Goal: Information Seeking & Learning: Find specific page/section

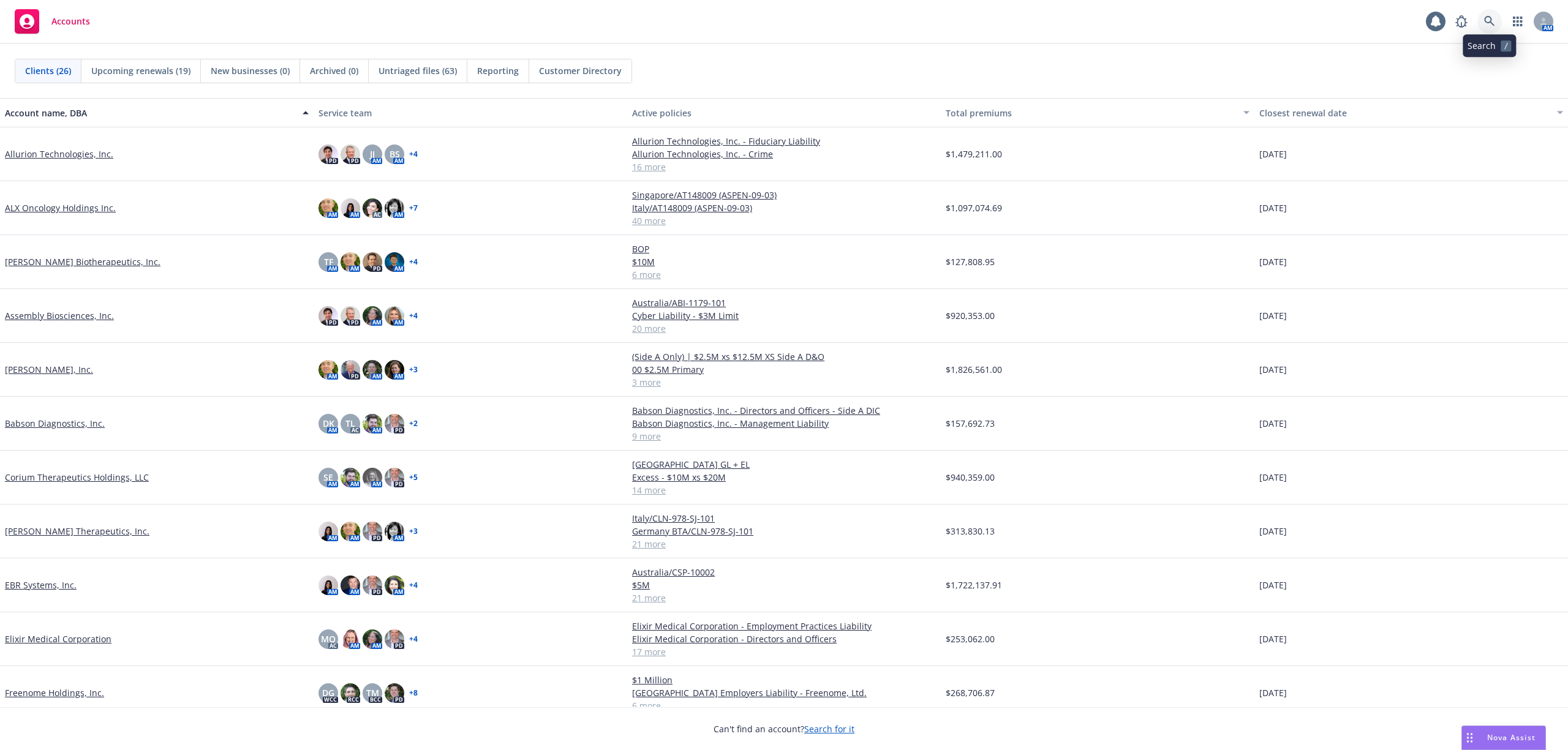
click at [1490, 24] on icon at bounding box center [1488, 20] width 11 height 11
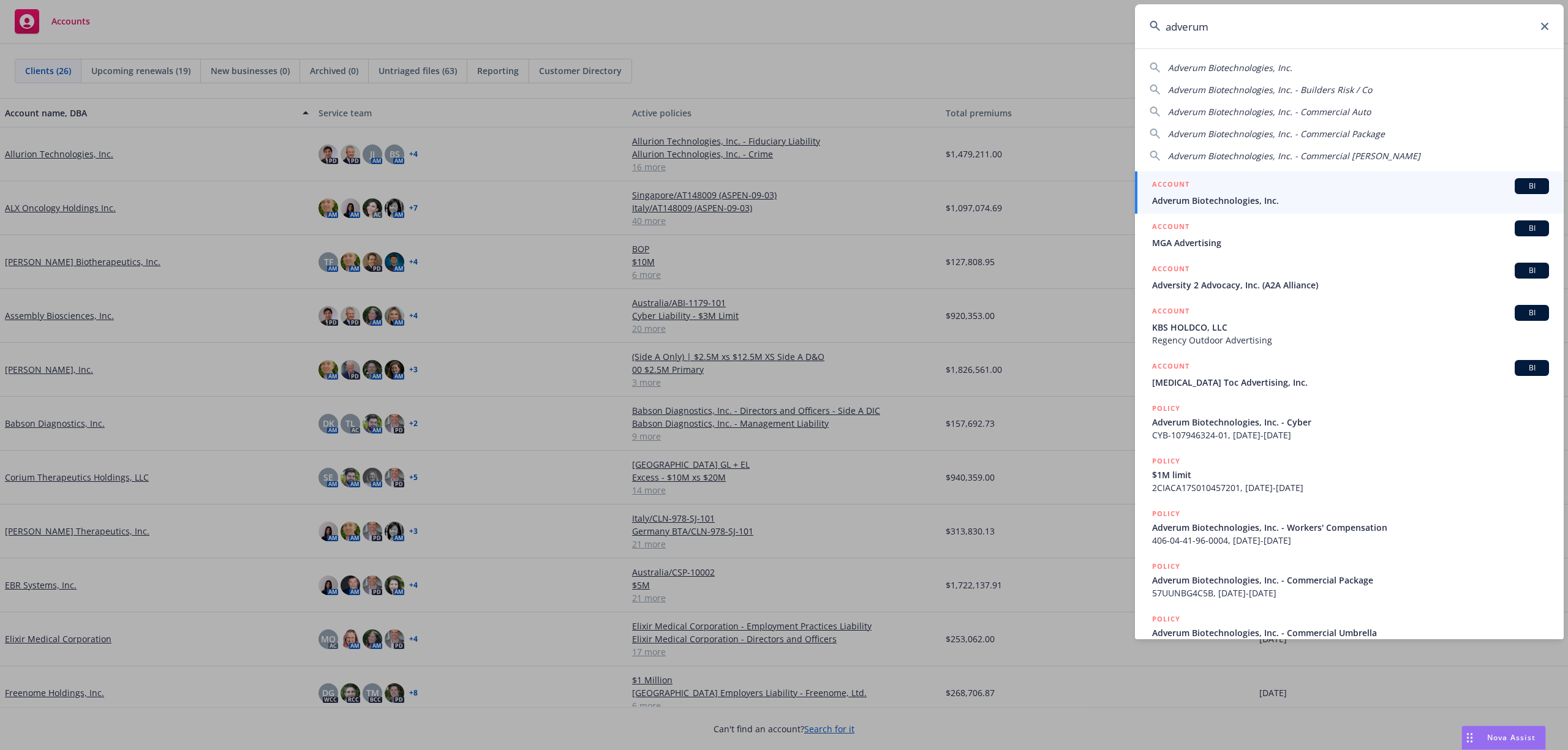
type input "adverum"
click at [1275, 200] on span "Adverum Biotechnologies, Inc." at bounding box center [1350, 200] width 397 height 13
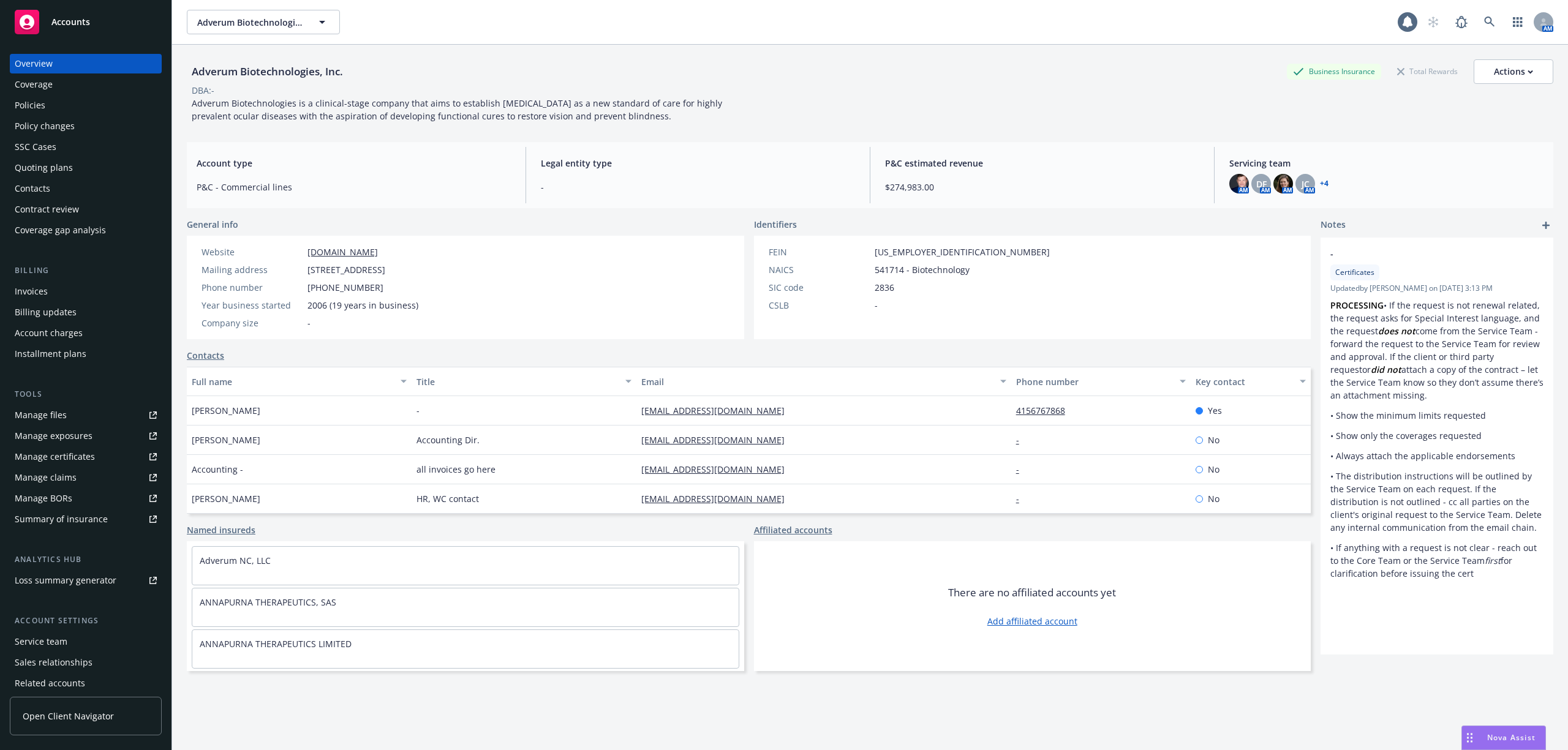
click at [51, 290] on div "Invoices" at bounding box center [85, 291] width 142 height 19
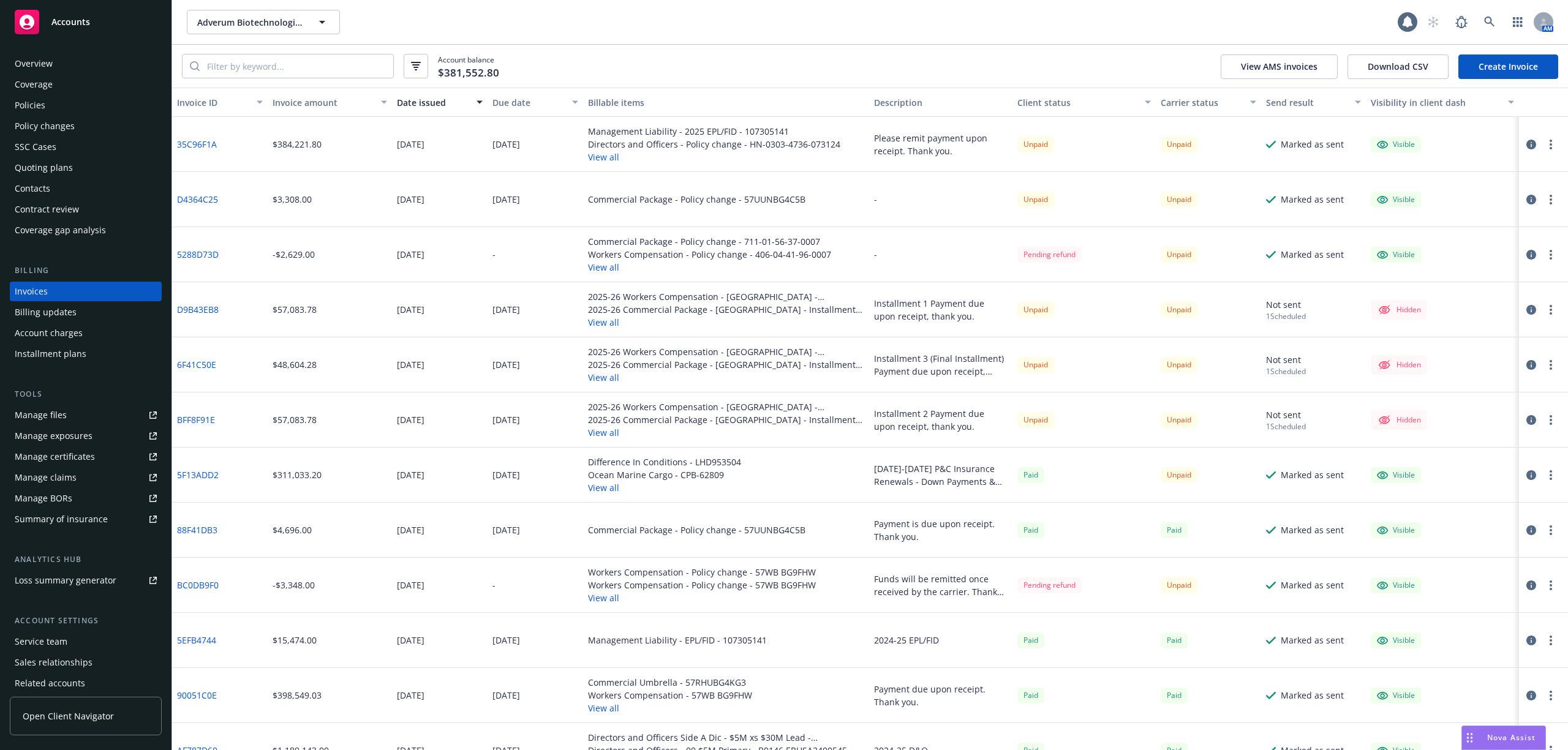
click at [498, 106] on div "Due date" at bounding box center [528, 102] width 72 height 13
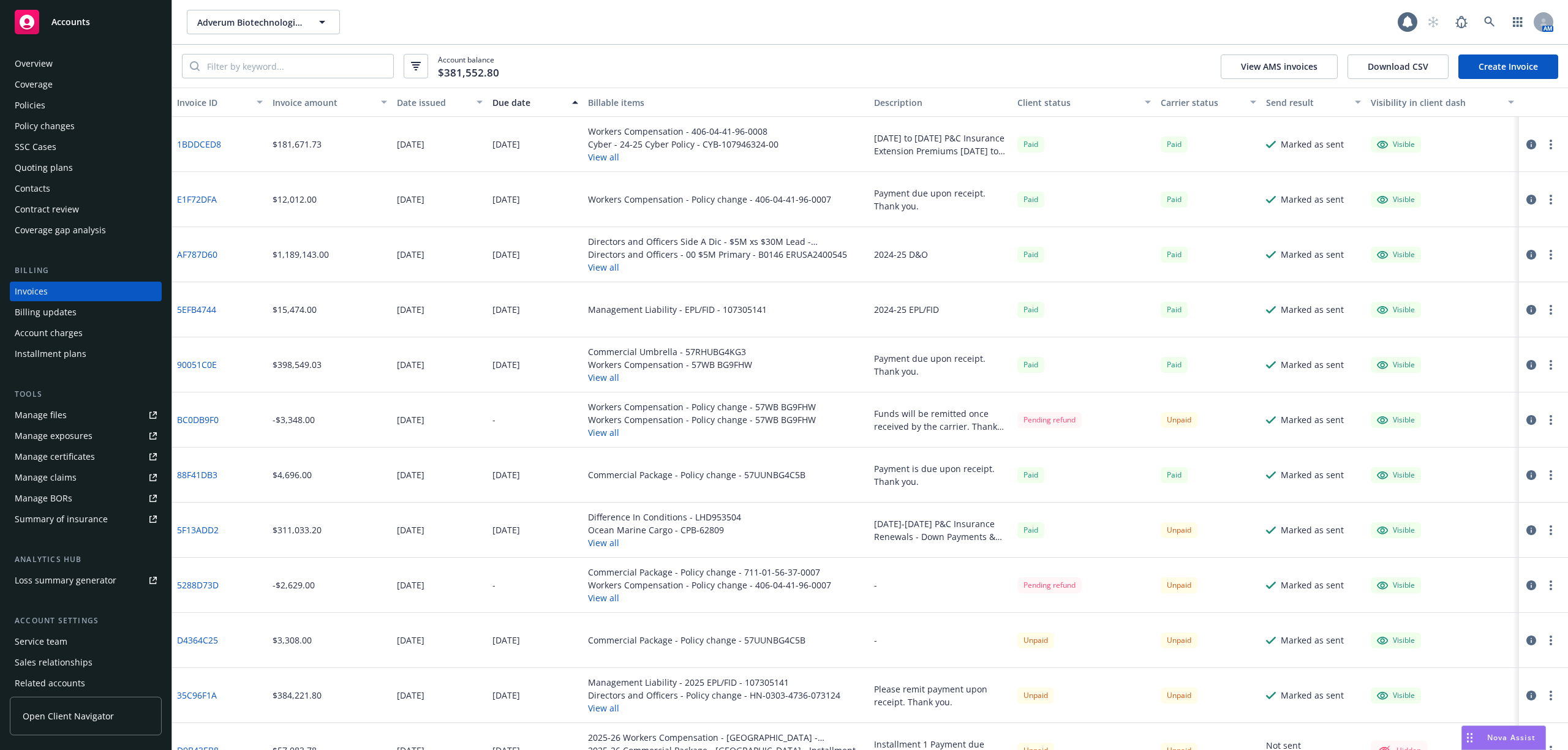
click at [498, 106] on div "Due date" at bounding box center [528, 102] width 72 height 13
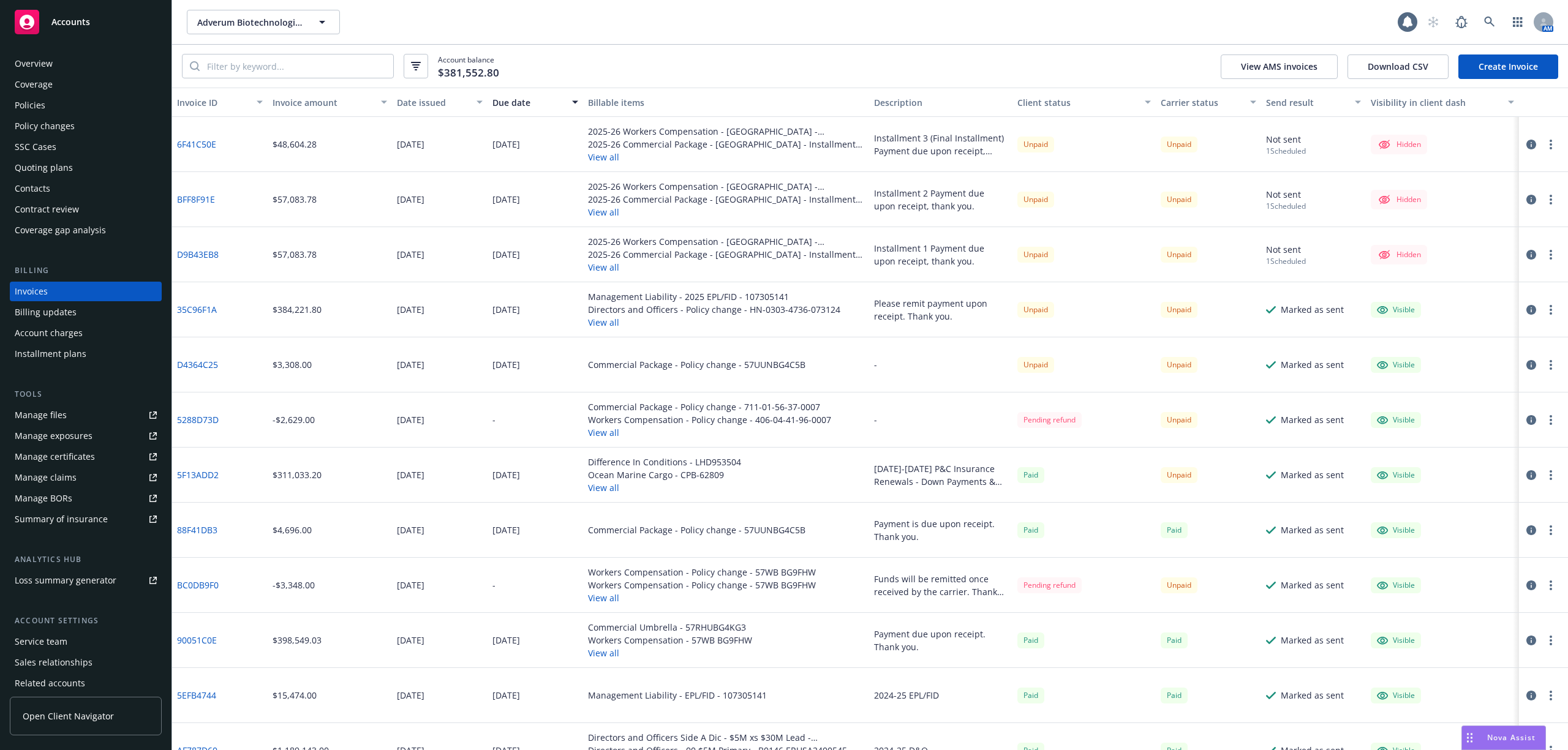
click at [87, 104] on div "Policies" at bounding box center [85, 105] width 142 height 19
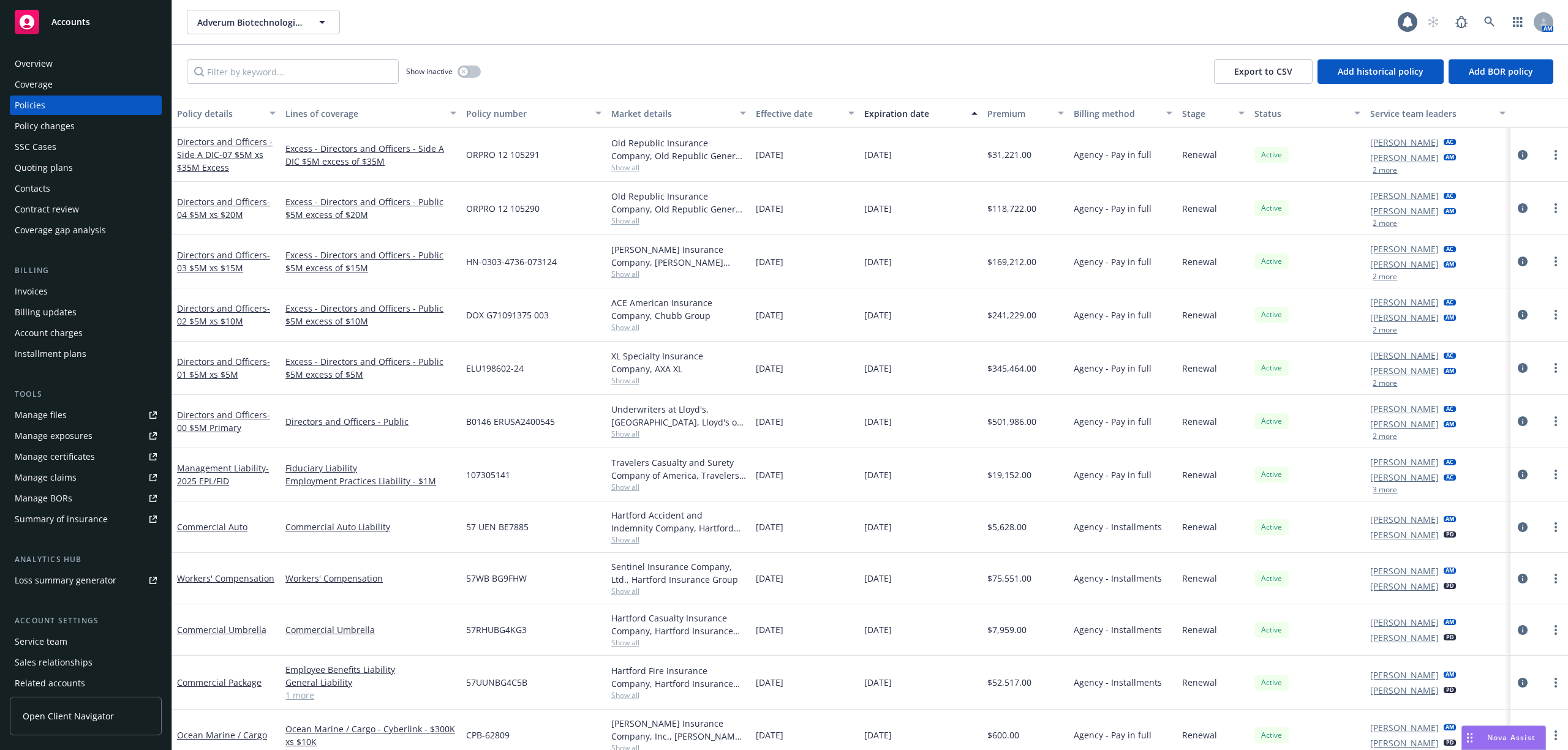
scroll to position [82, 0]
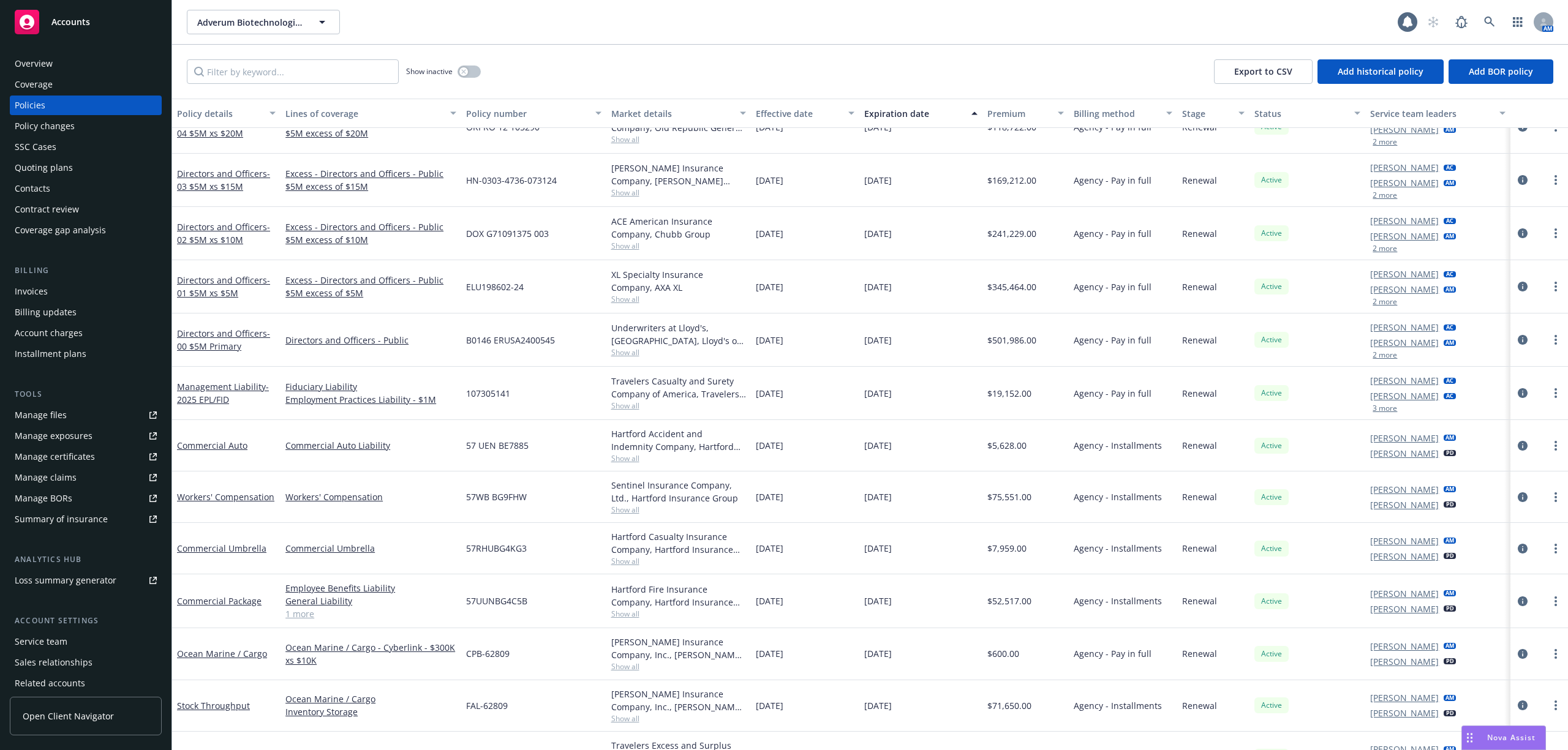
click at [47, 290] on div "Invoices" at bounding box center [31, 291] width 33 height 19
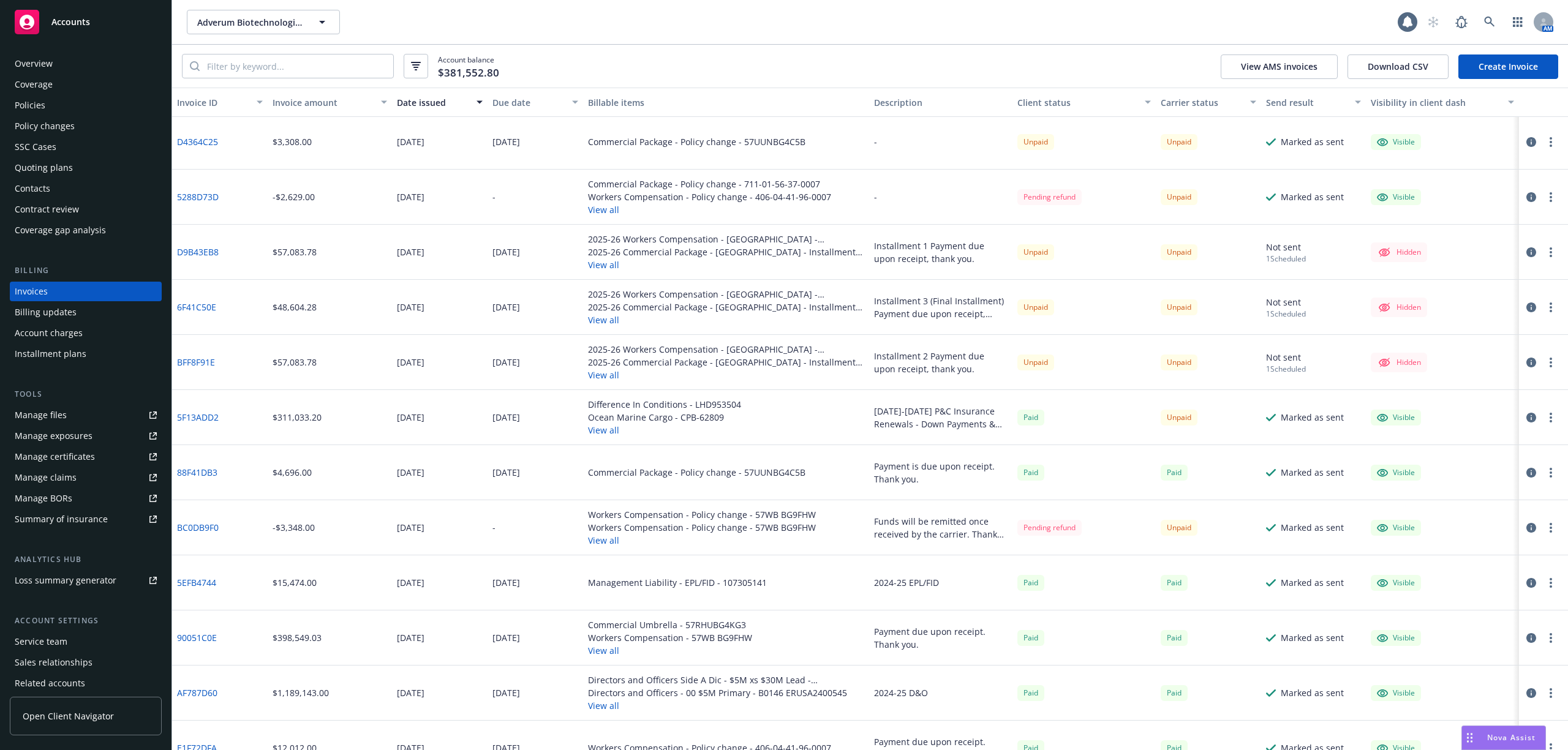
scroll to position [82, 0]
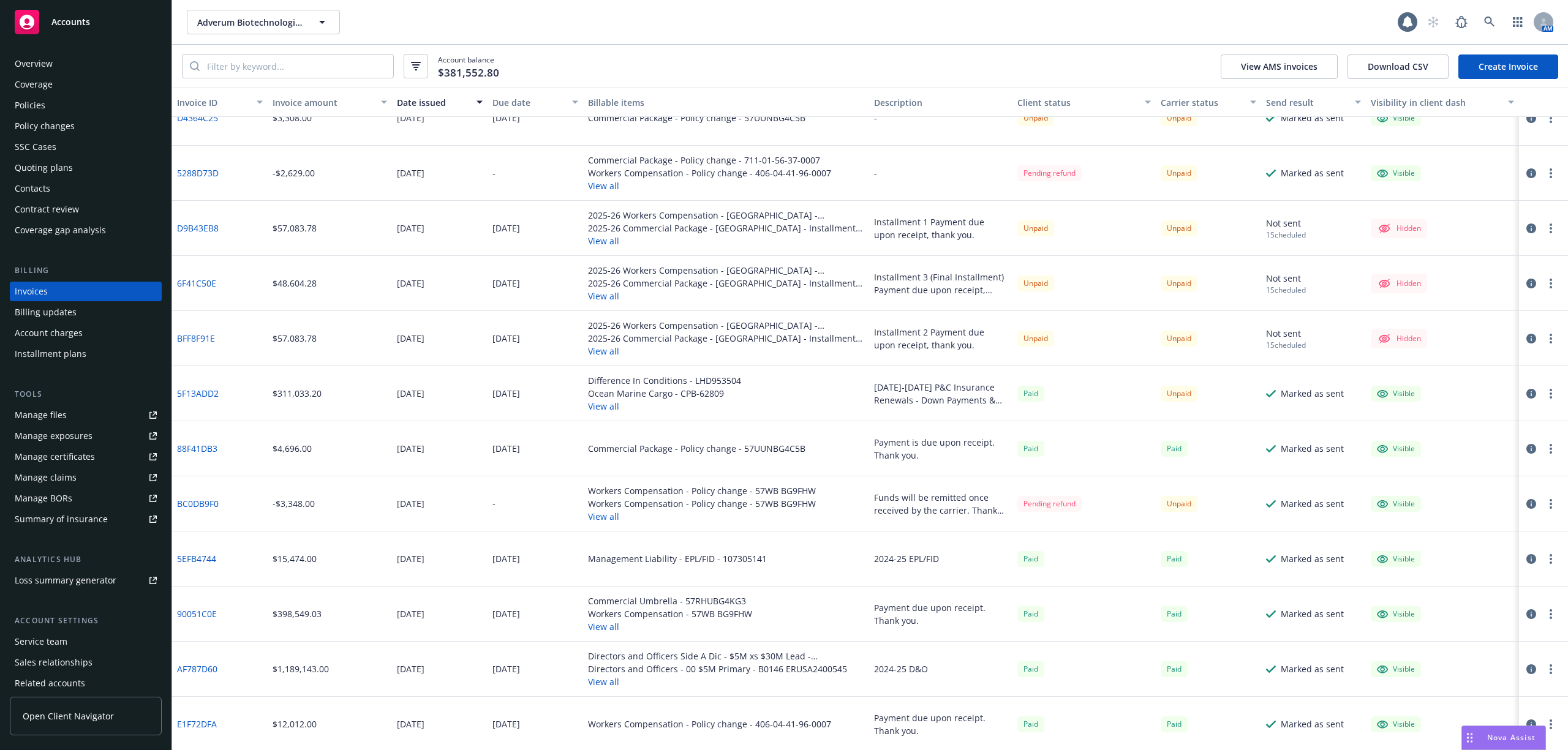
click at [594, 407] on button "View all" at bounding box center [665, 406] width 153 height 13
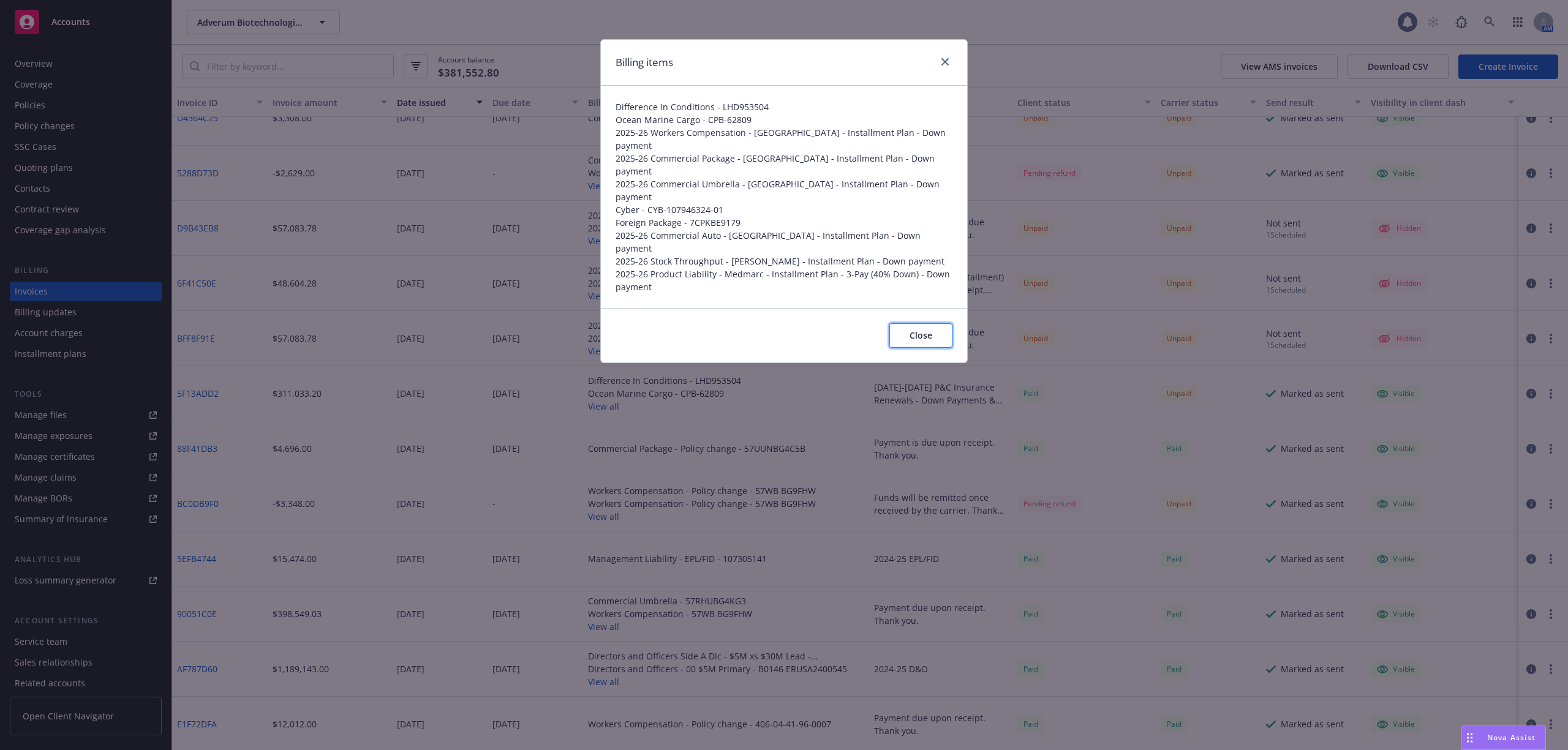
click at [909, 330] on span "Close" at bounding box center [920, 336] width 22 height 12
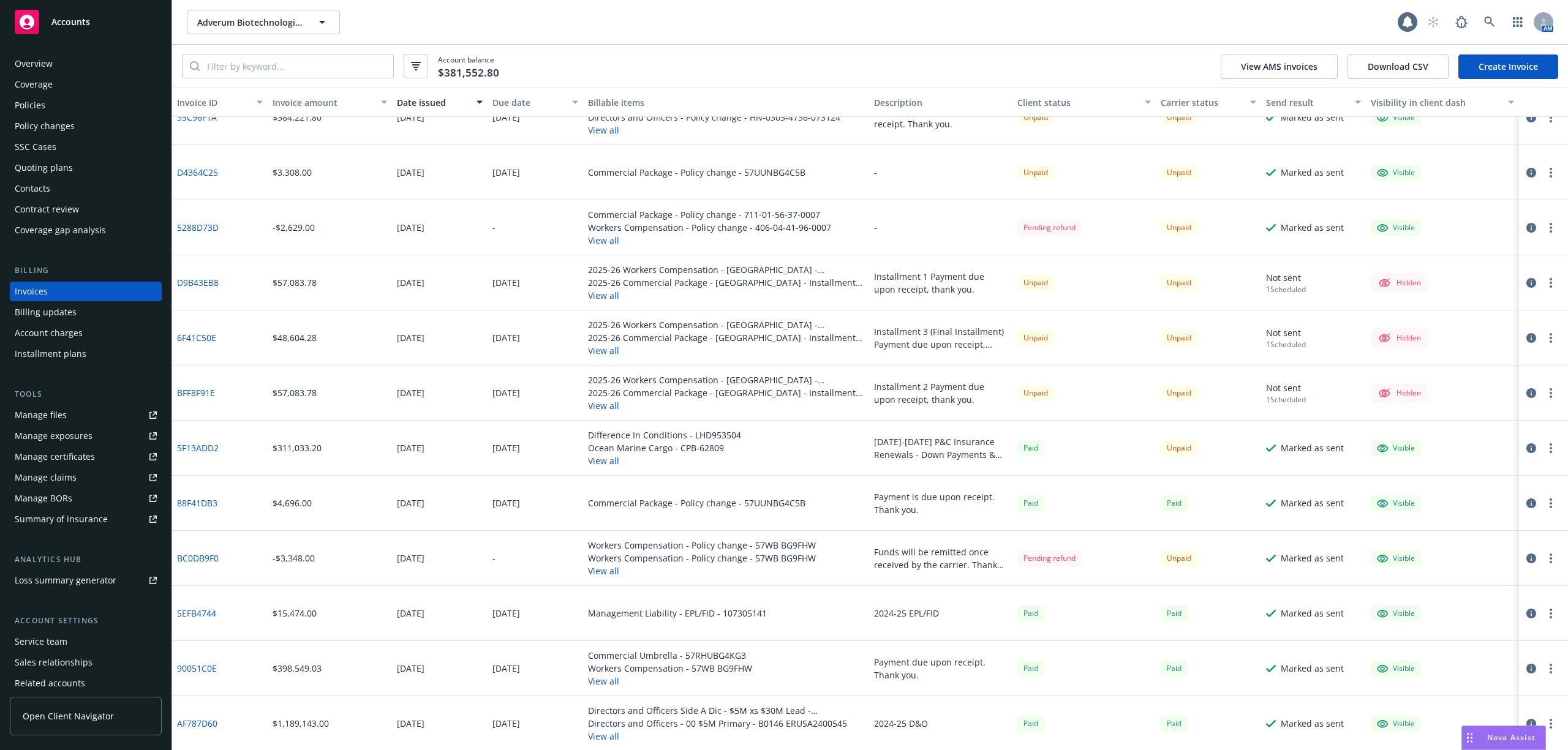
scroll to position [0, 0]
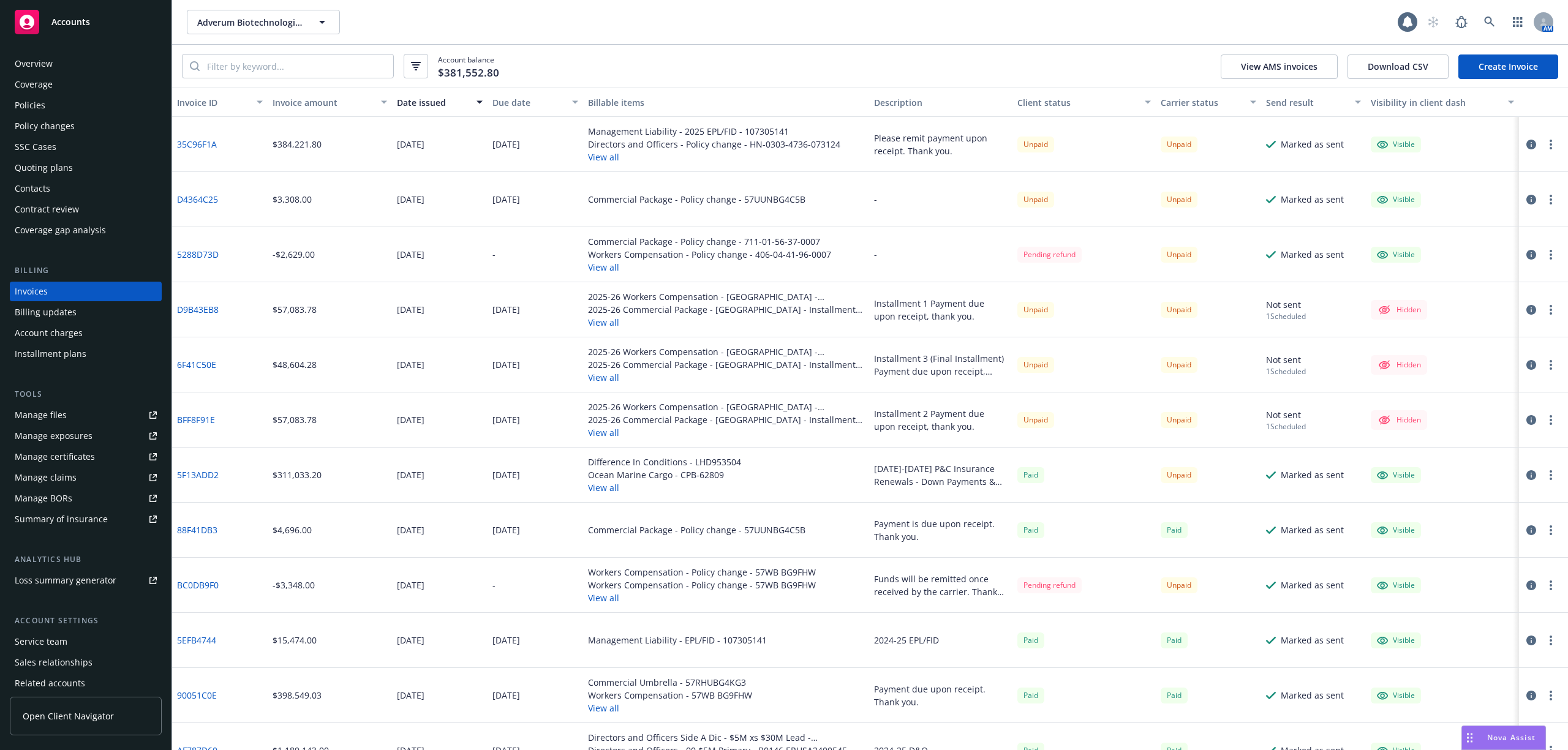
click at [55, 353] on div "Installment plans" at bounding box center [50, 354] width 72 height 19
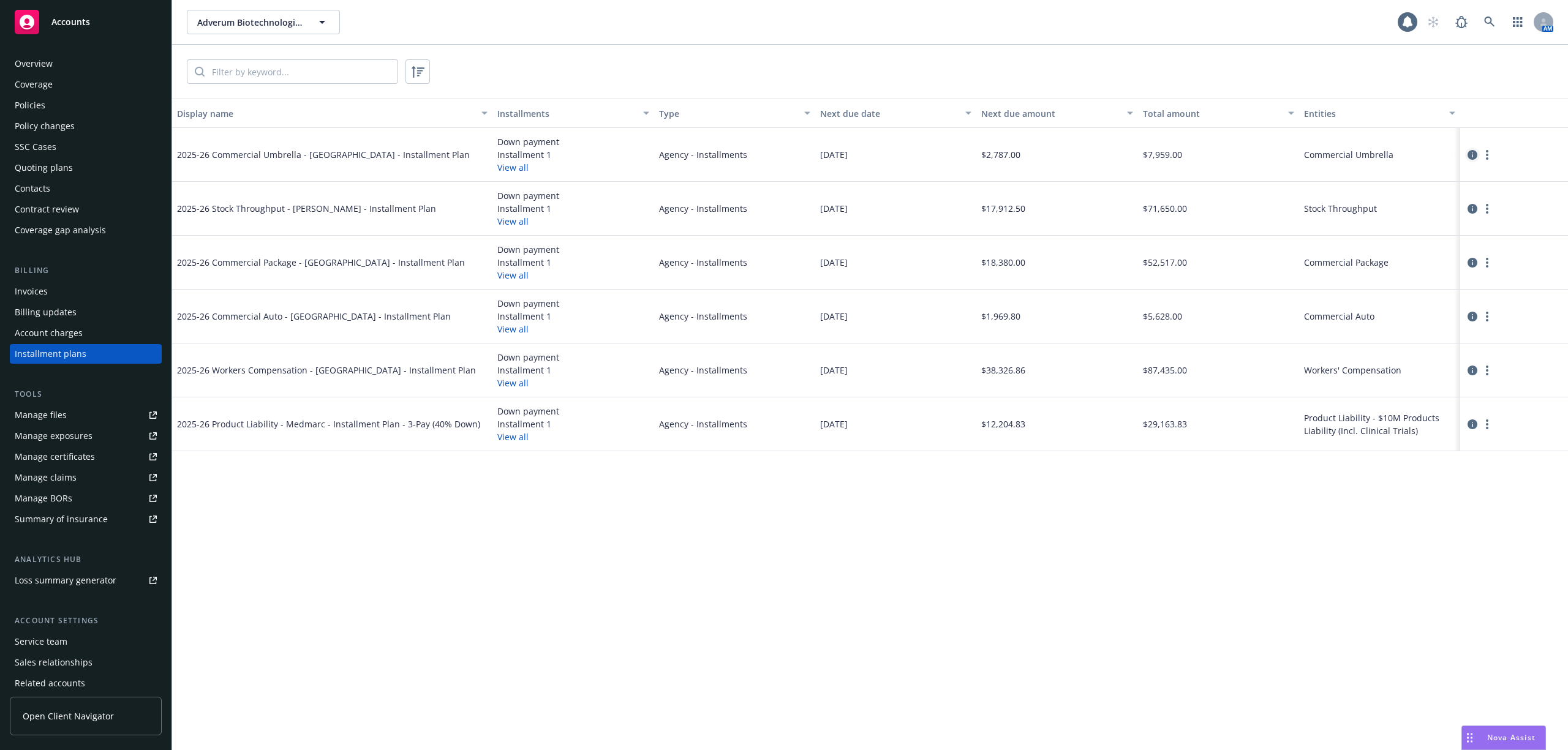
click at [1472, 150] on icon "circleInformation" at bounding box center [1472, 155] width 10 height 10
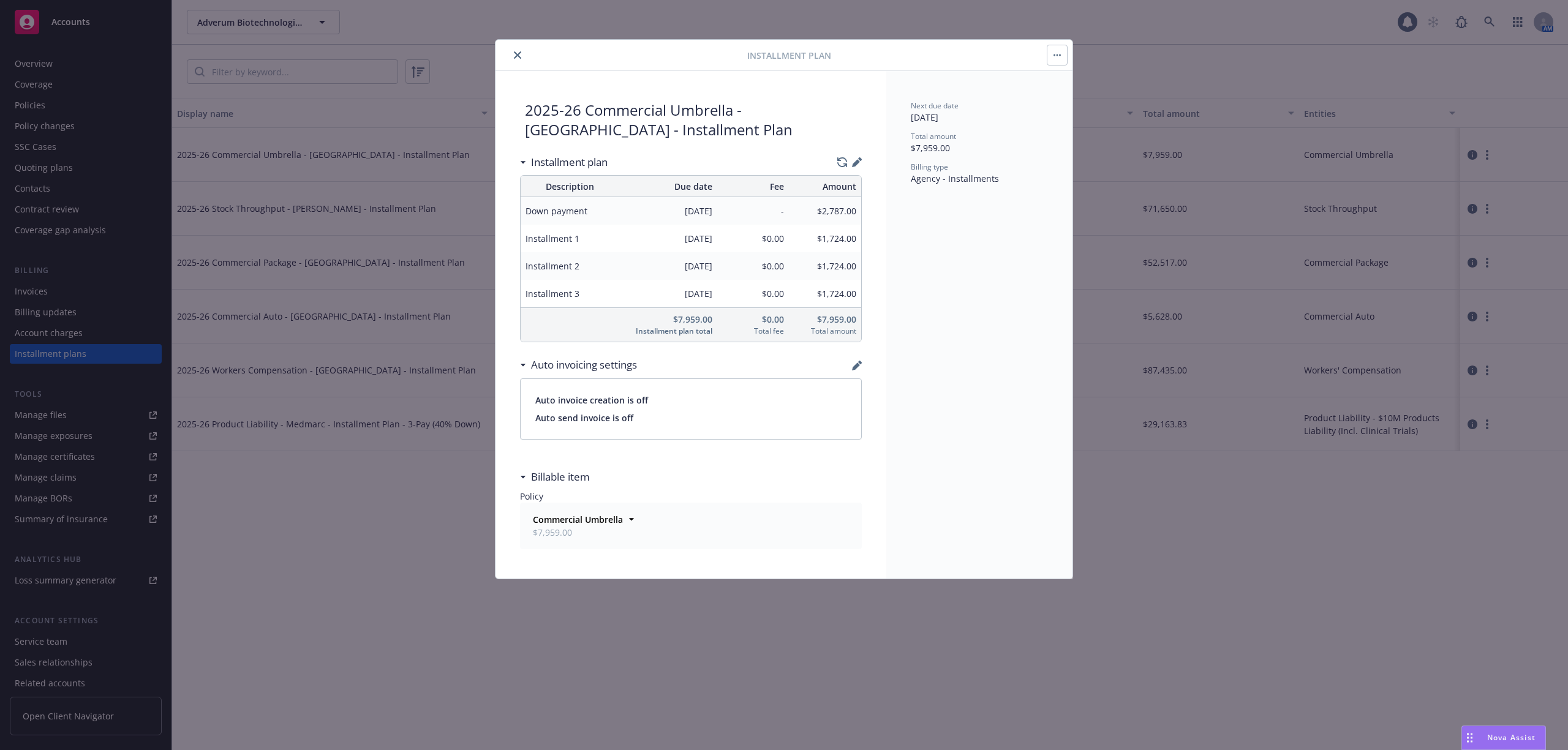
click at [522, 52] on button "close" at bounding box center [517, 54] width 15 height 15
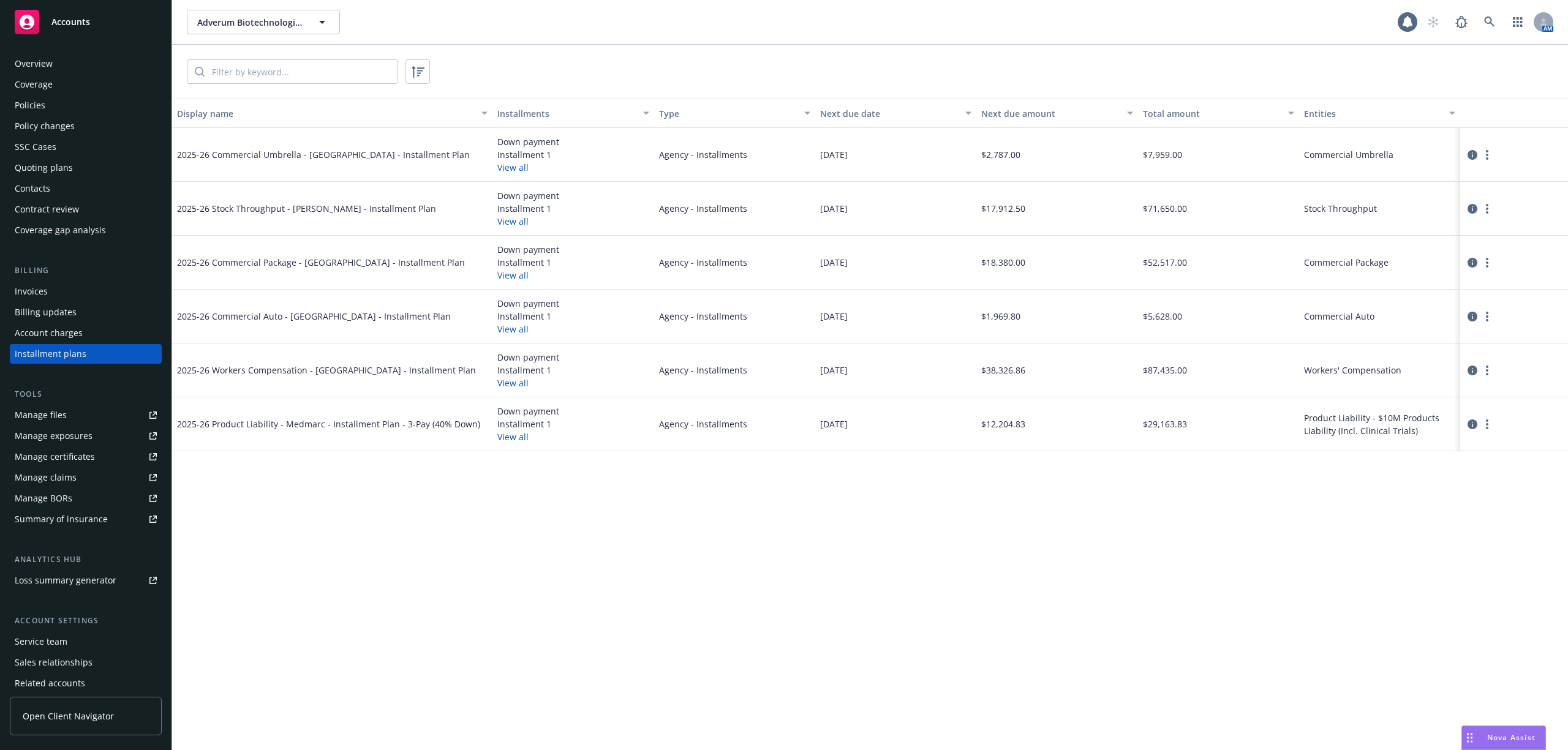
click at [20, 291] on div "Invoices" at bounding box center [31, 291] width 33 height 19
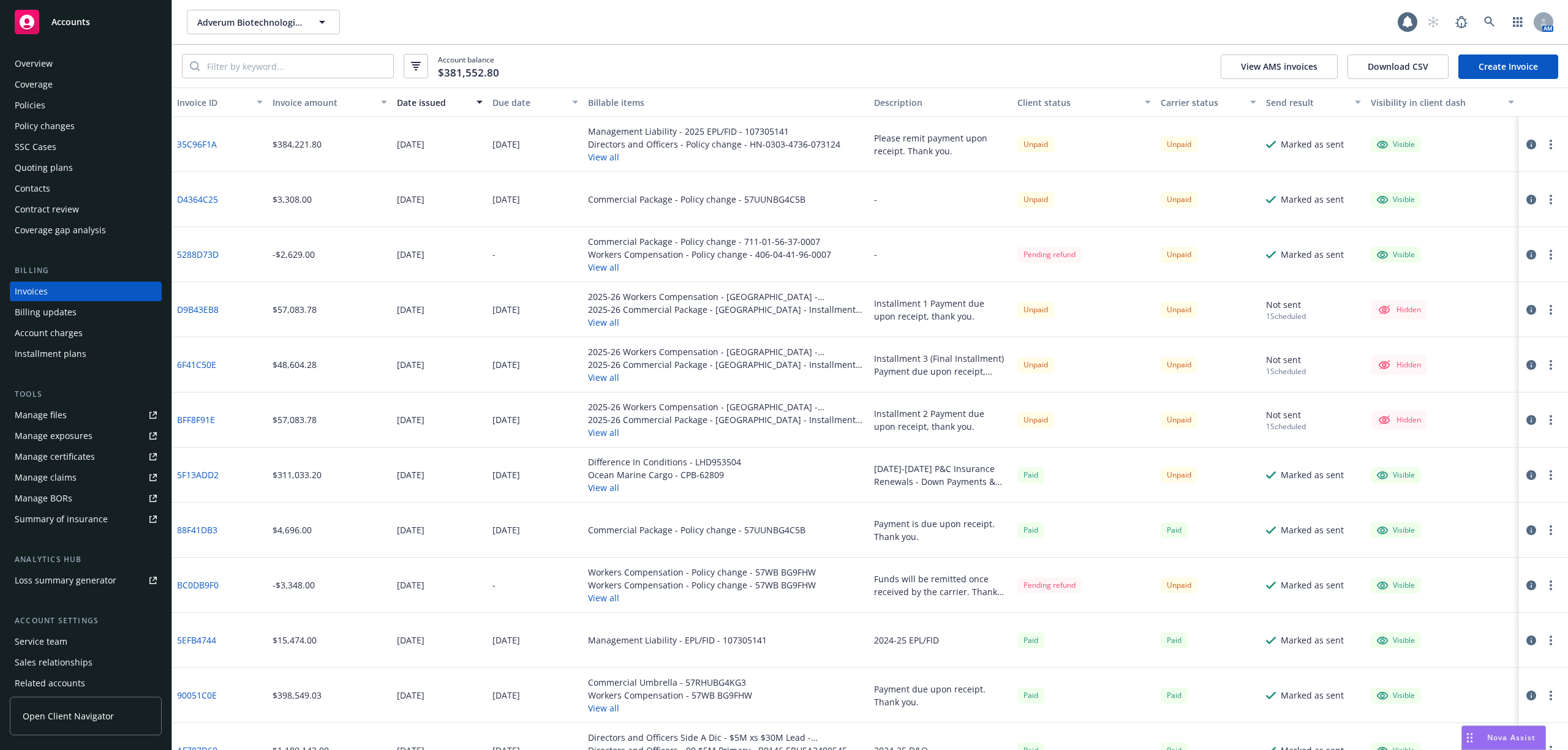
click at [508, 99] on div "Due date" at bounding box center [528, 102] width 72 height 13
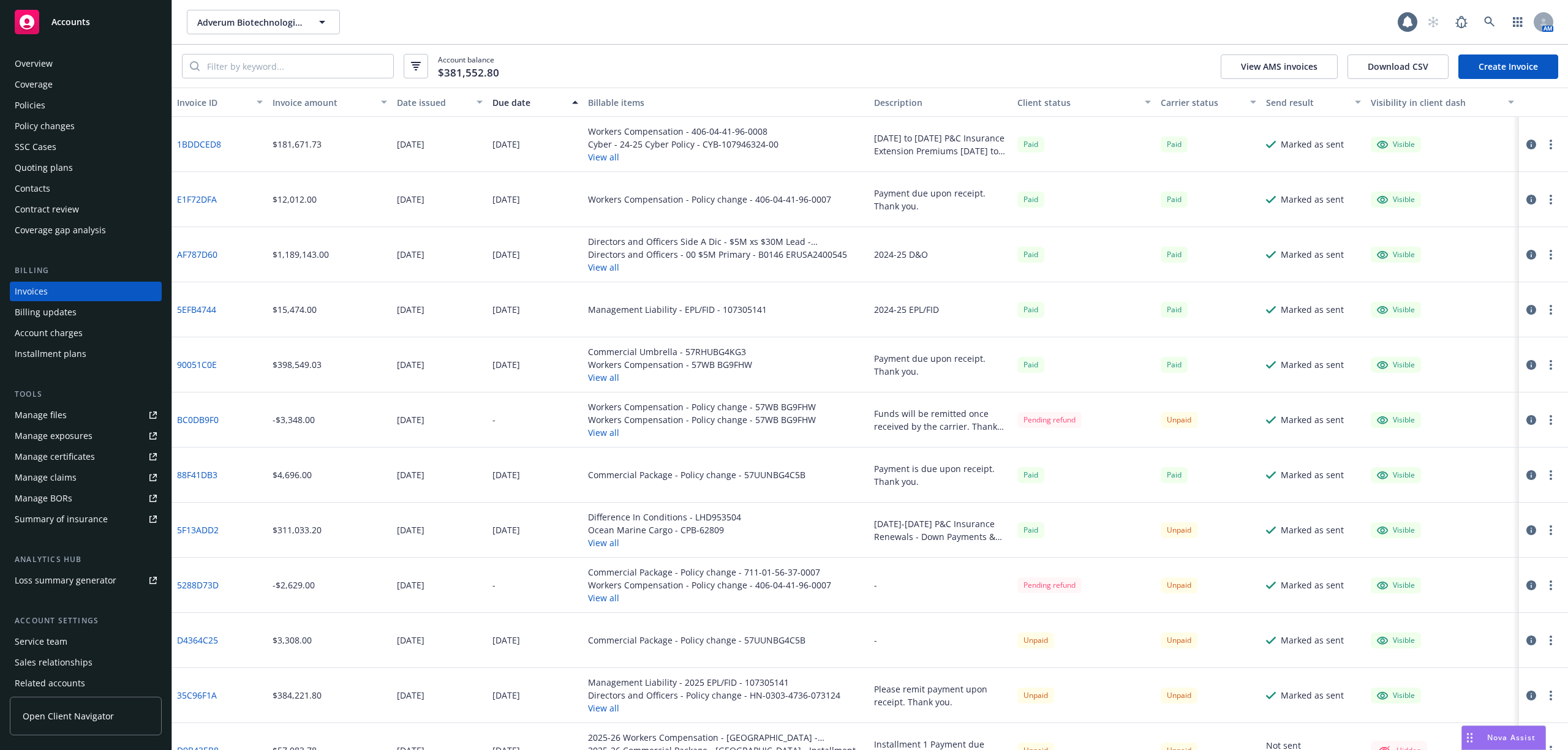
click at [508, 99] on div "Due date" at bounding box center [528, 102] width 72 height 13
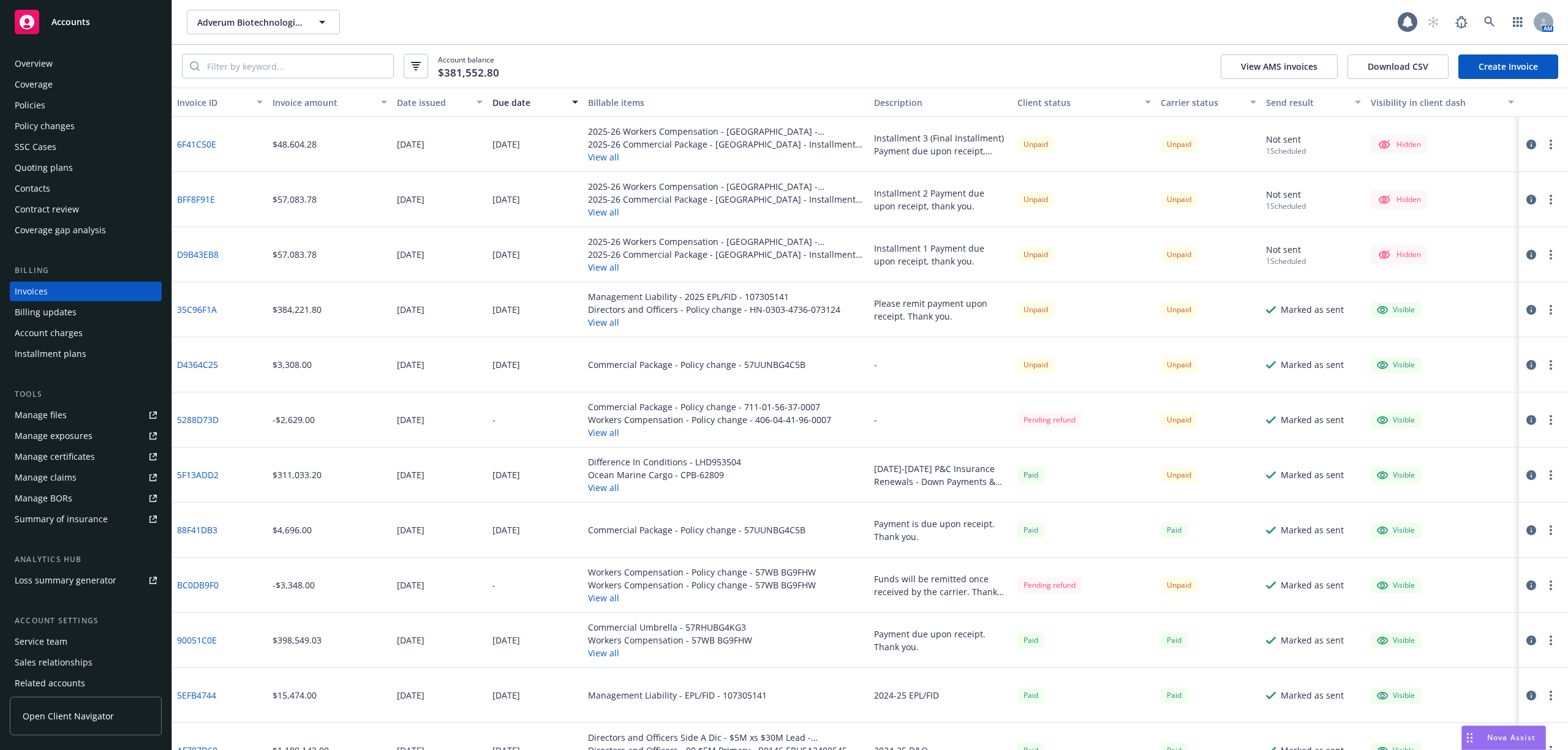
click at [599, 262] on button "View all" at bounding box center [726, 267] width 277 height 13
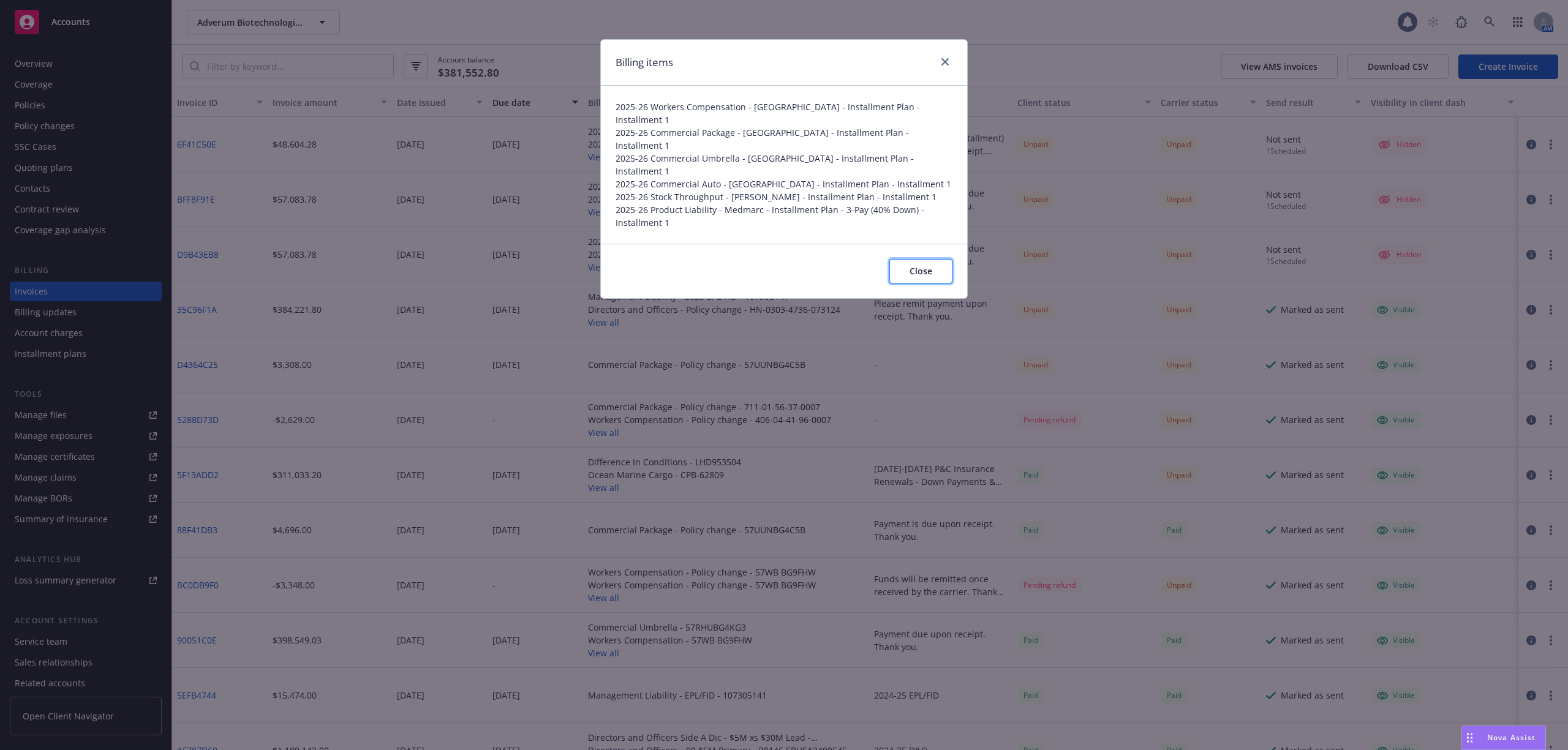
click at [907, 259] on button "Close" at bounding box center [920, 271] width 63 height 24
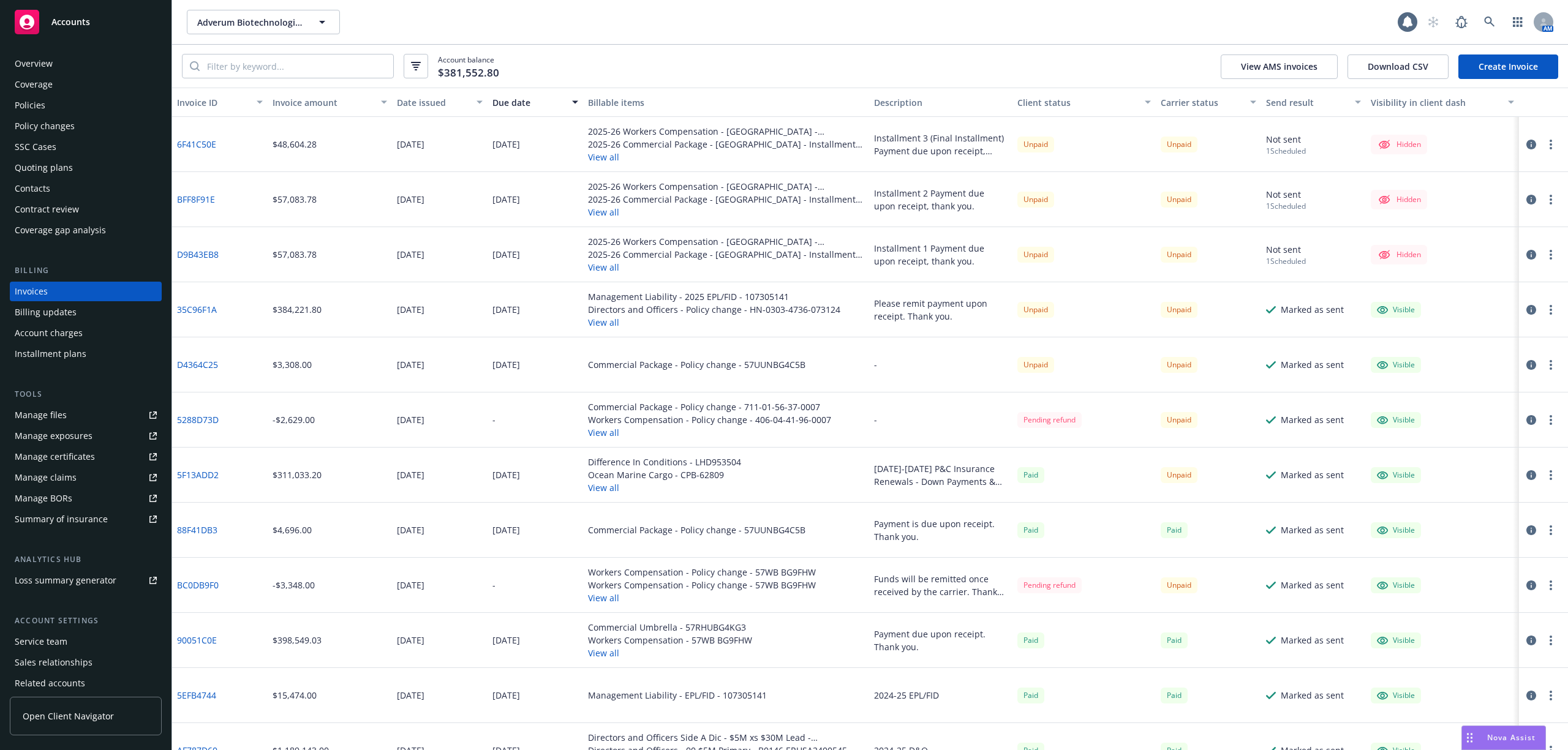
click at [69, 353] on div "Installment plans" at bounding box center [50, 354] width 72 height 19
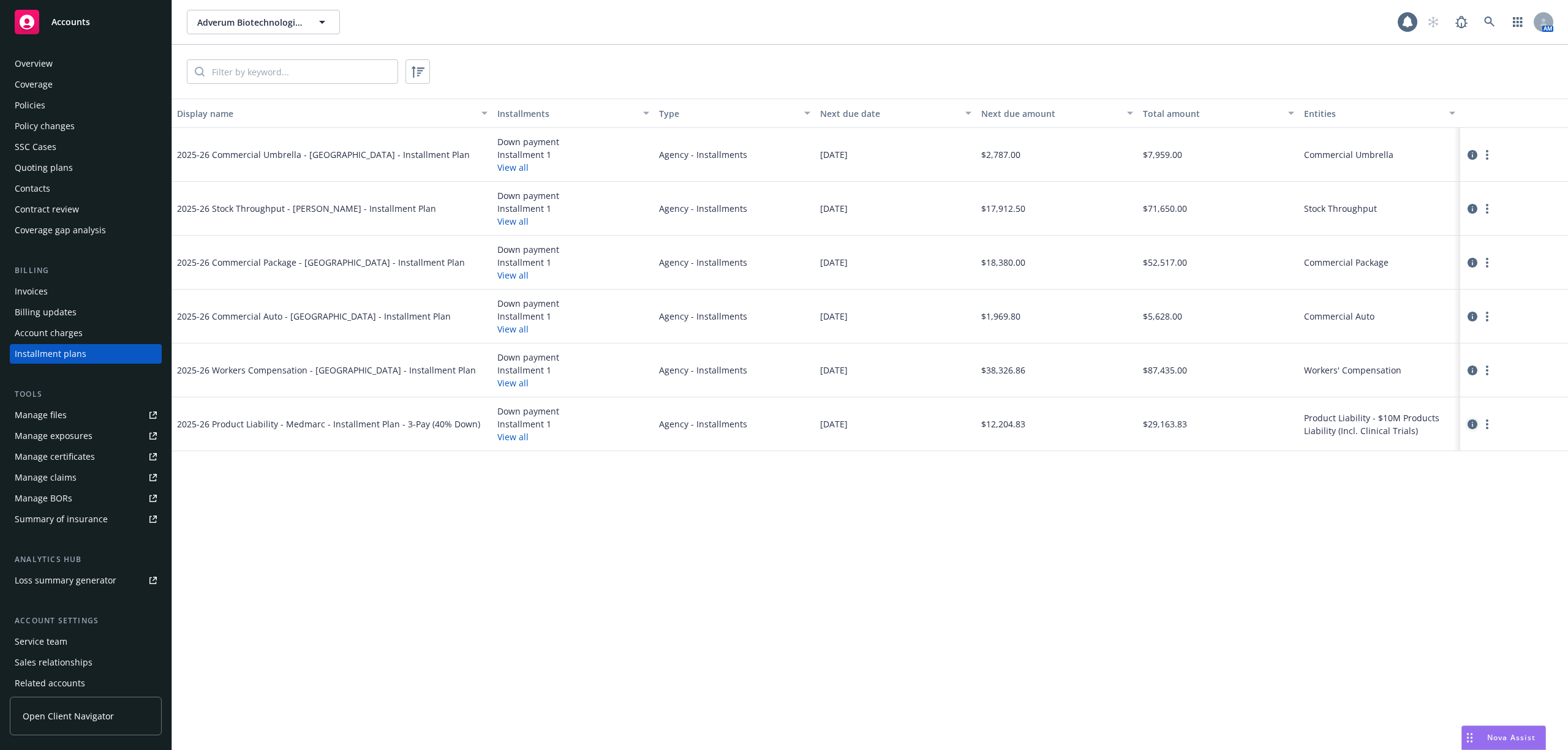
click at [1469, 428] on icon "circleInformation" at bounding box center [1472, 424] width 10 height 10
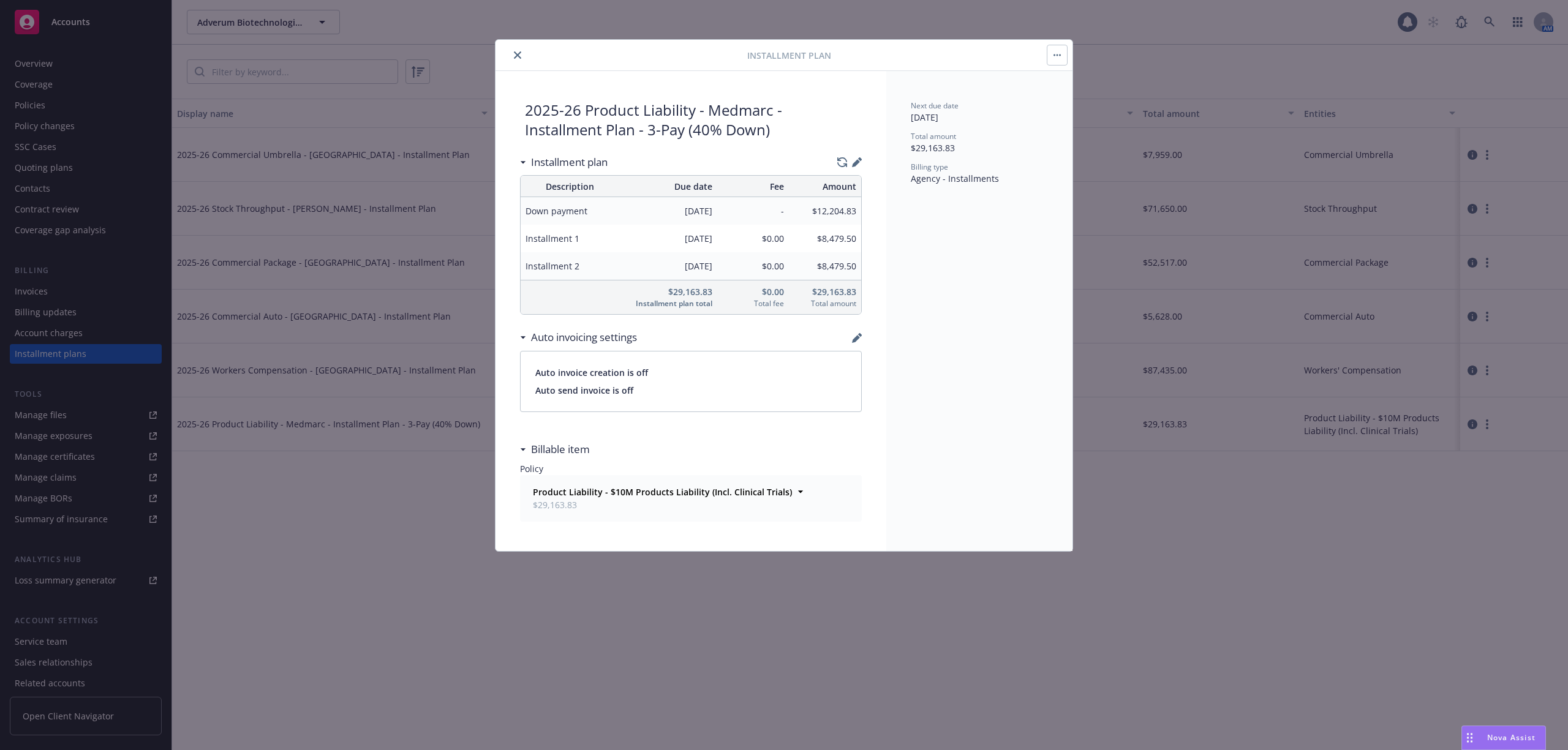
click at [517, 54] on icon "close" at bounding box center [518, 55] width 8 height 8
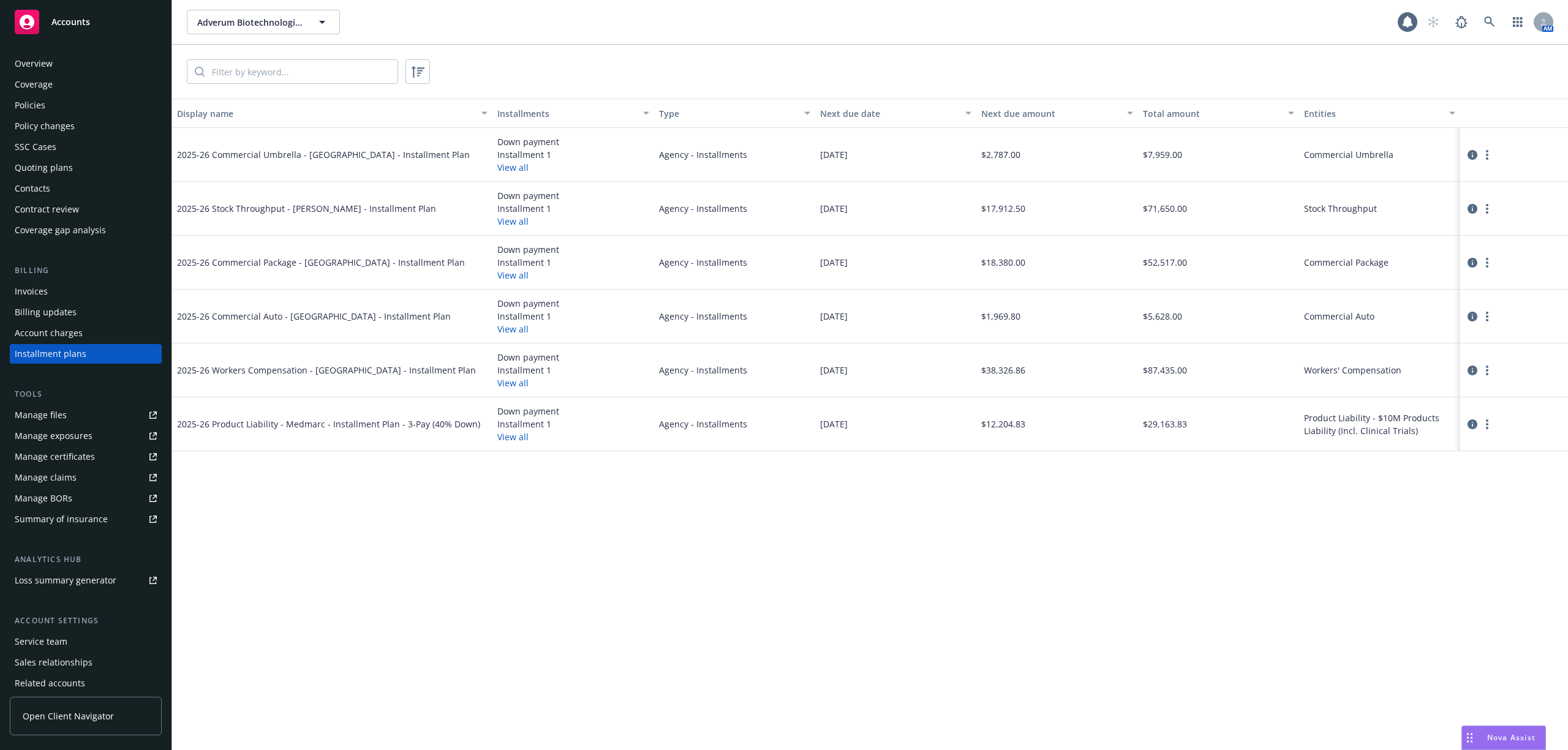
click at [49, 285] on div "Invoices" at bounding box center [85, 291] width 142 height 19
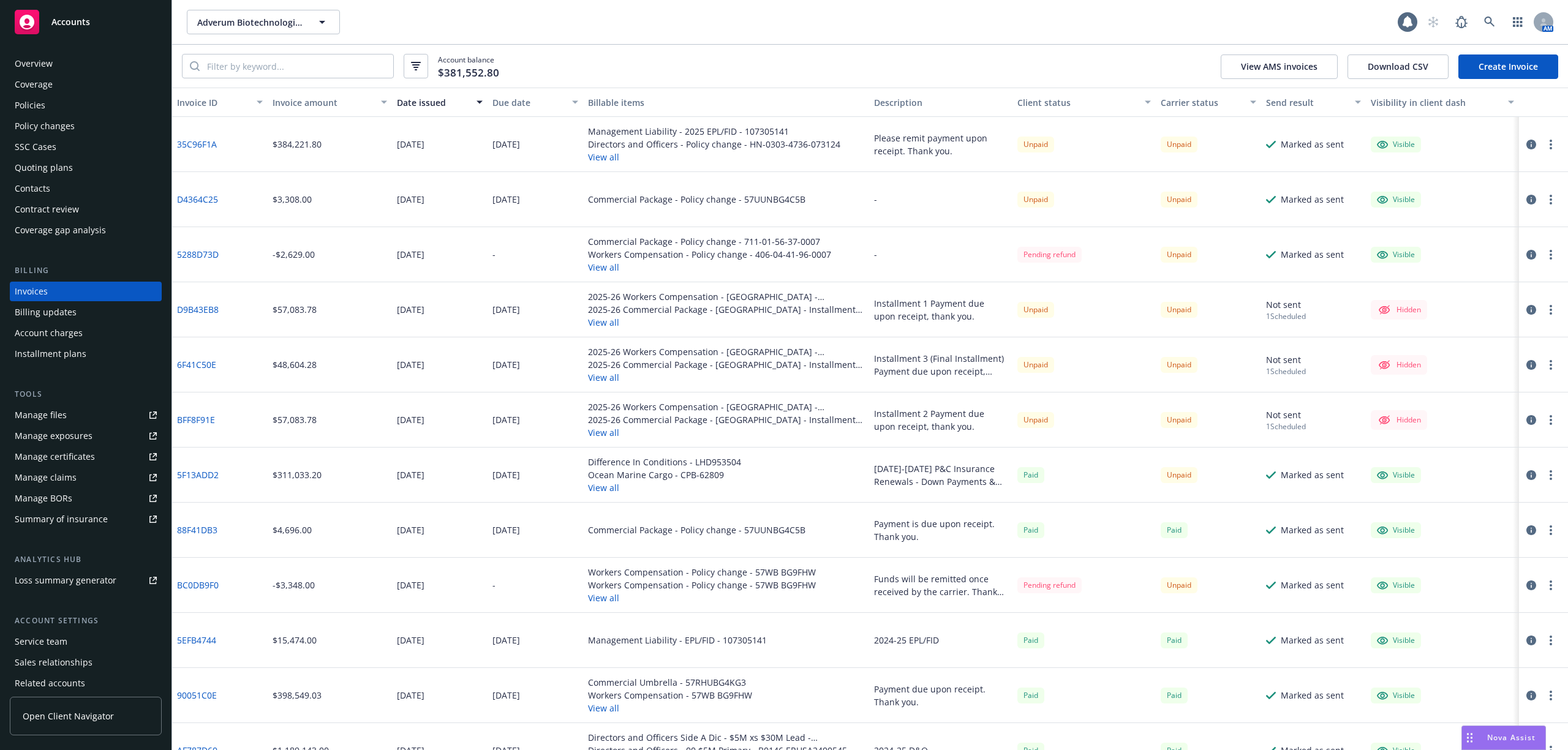
click at [40, 55] on div "Overview" at bounding box center [33, 64] width 38 height 19
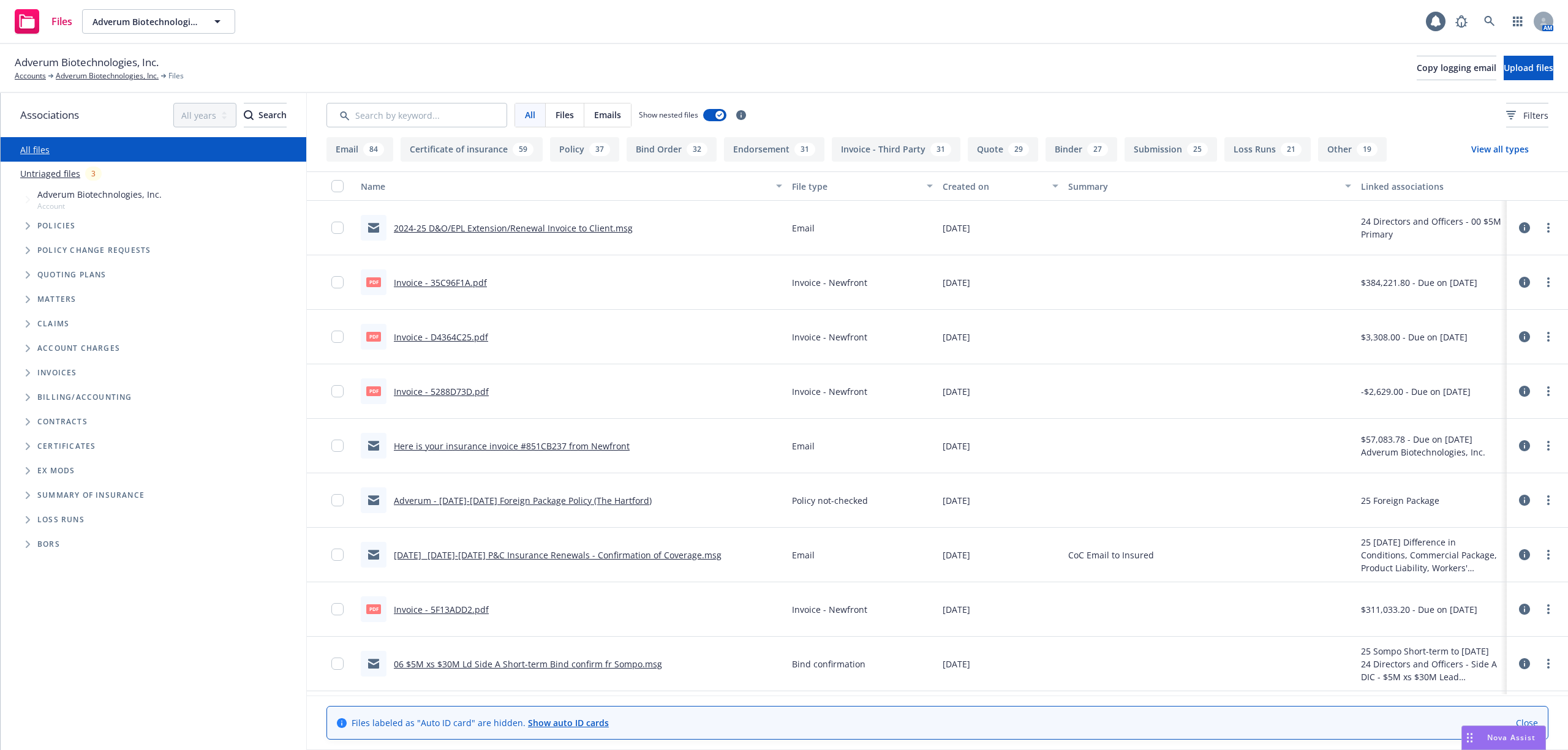
click at [512, 444] on link "Here is your insurance invoice #851CB237 from Newfront" at bounding box center [511, 446] width 236 height 12
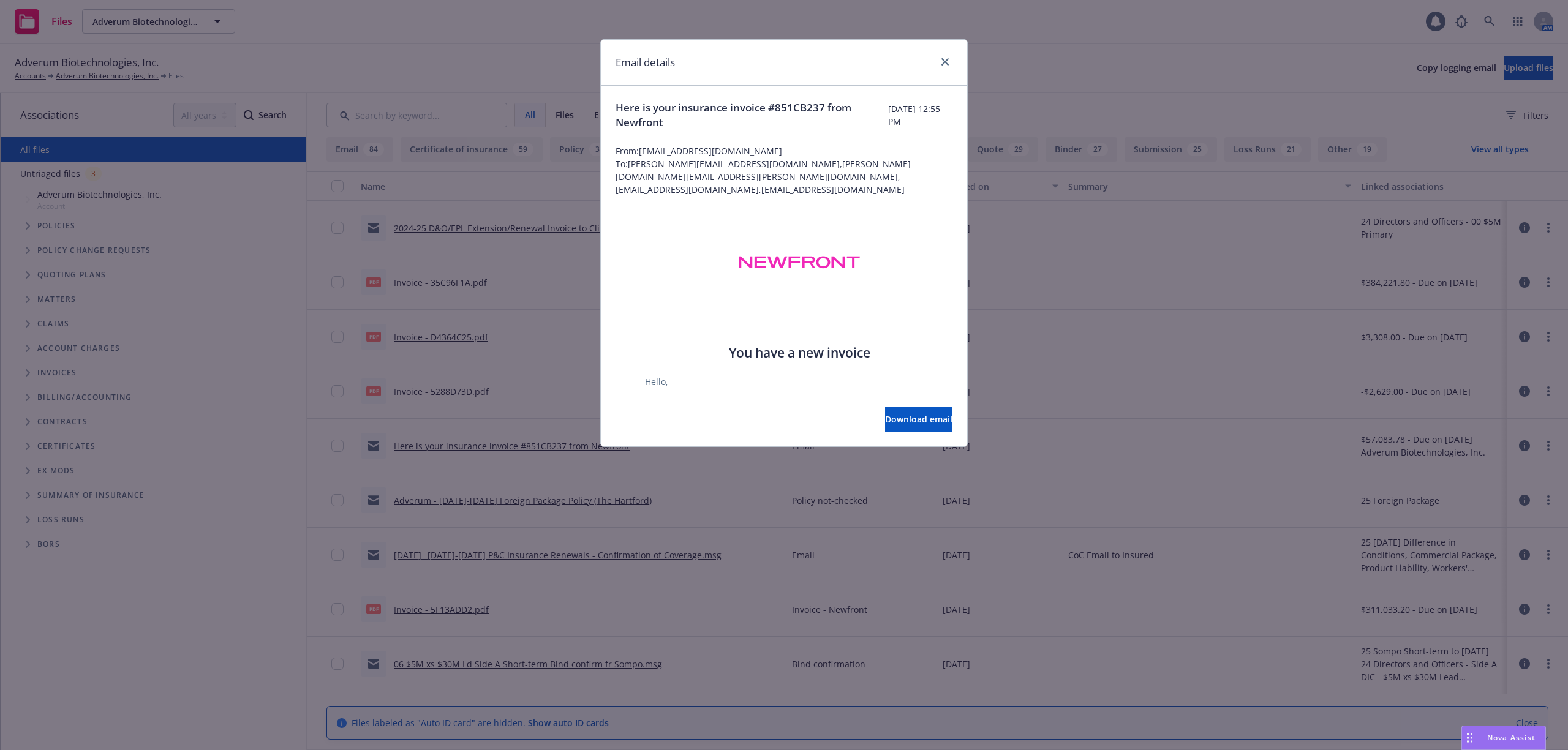
click at [951, 66] on div at bounding box center [942, 62] width 19 height 16
click at [946, 64] on icon "close" at bounding box center [945, 62] width 8 height 8
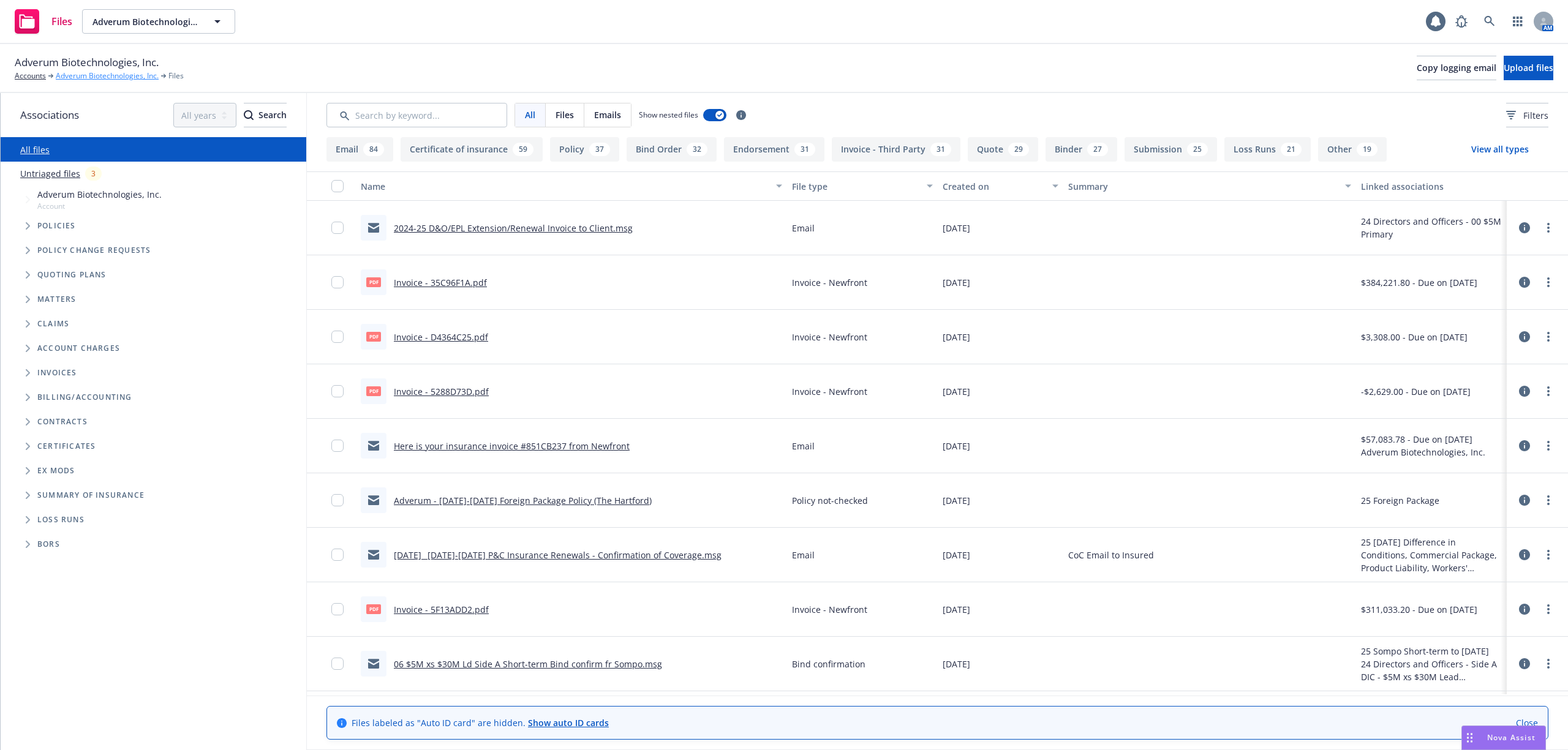
click at [97, 79] on link "Adverum Biotechnologies, Inc." at bounding box center [107, 76] width 103 height 11
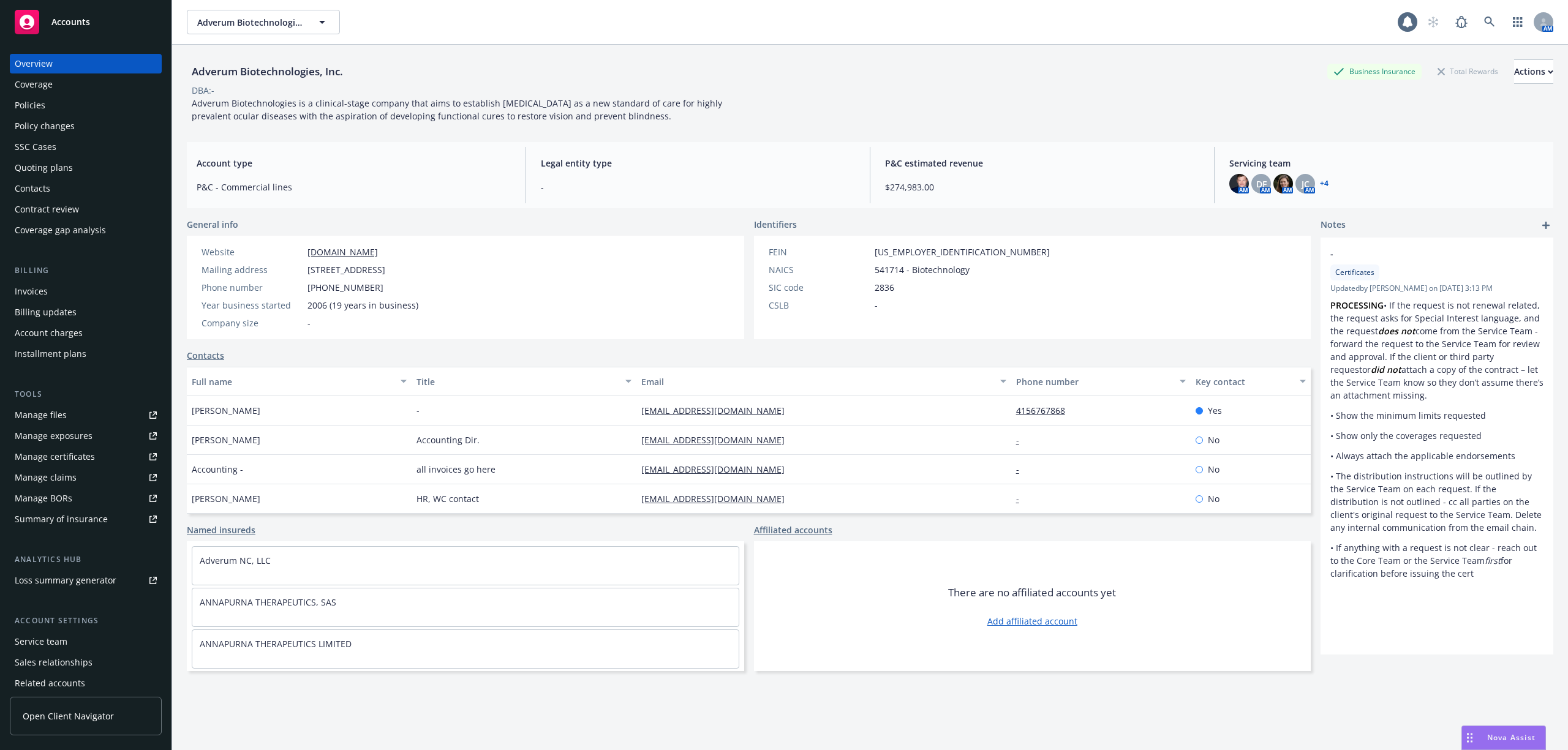
click at [38, 281] on div "Invoices" at bounding box center [31, 291] width 33 height 19
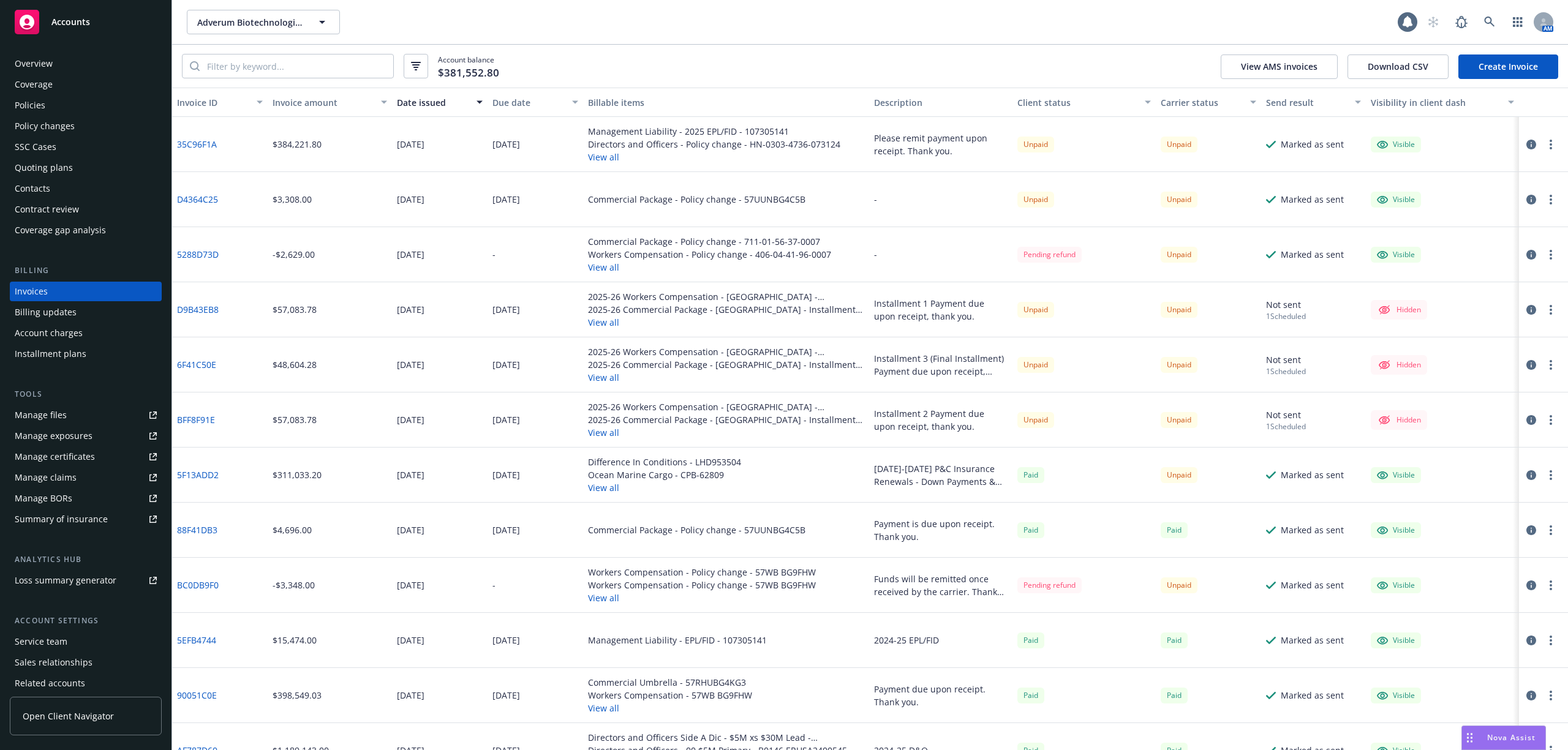
click at [504, 101] on div "Due date" at bounding box center [528, 102] width 72 height 13
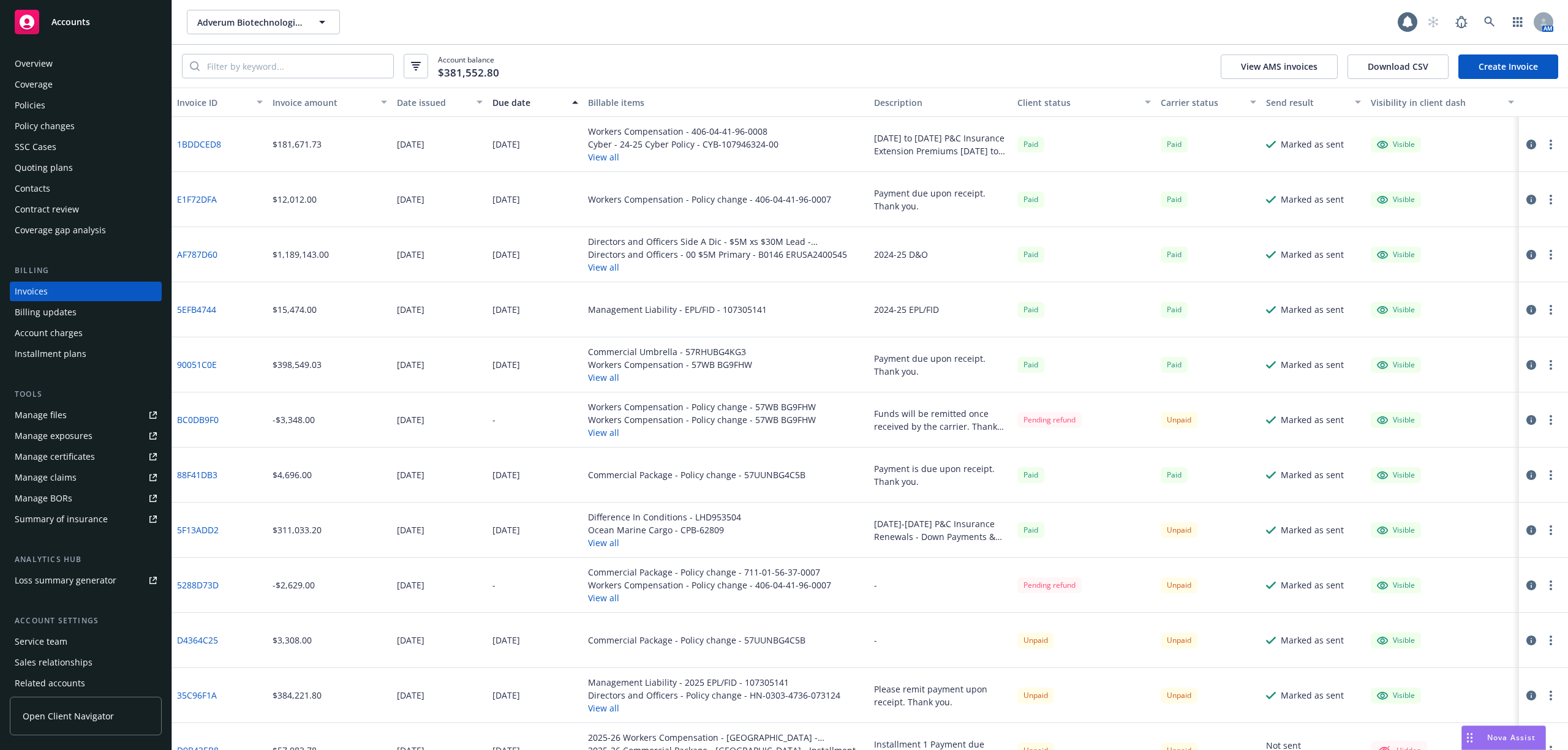
click at [504, 101] on div "Due date" at bounding box center [528, 102] width 72 height 13
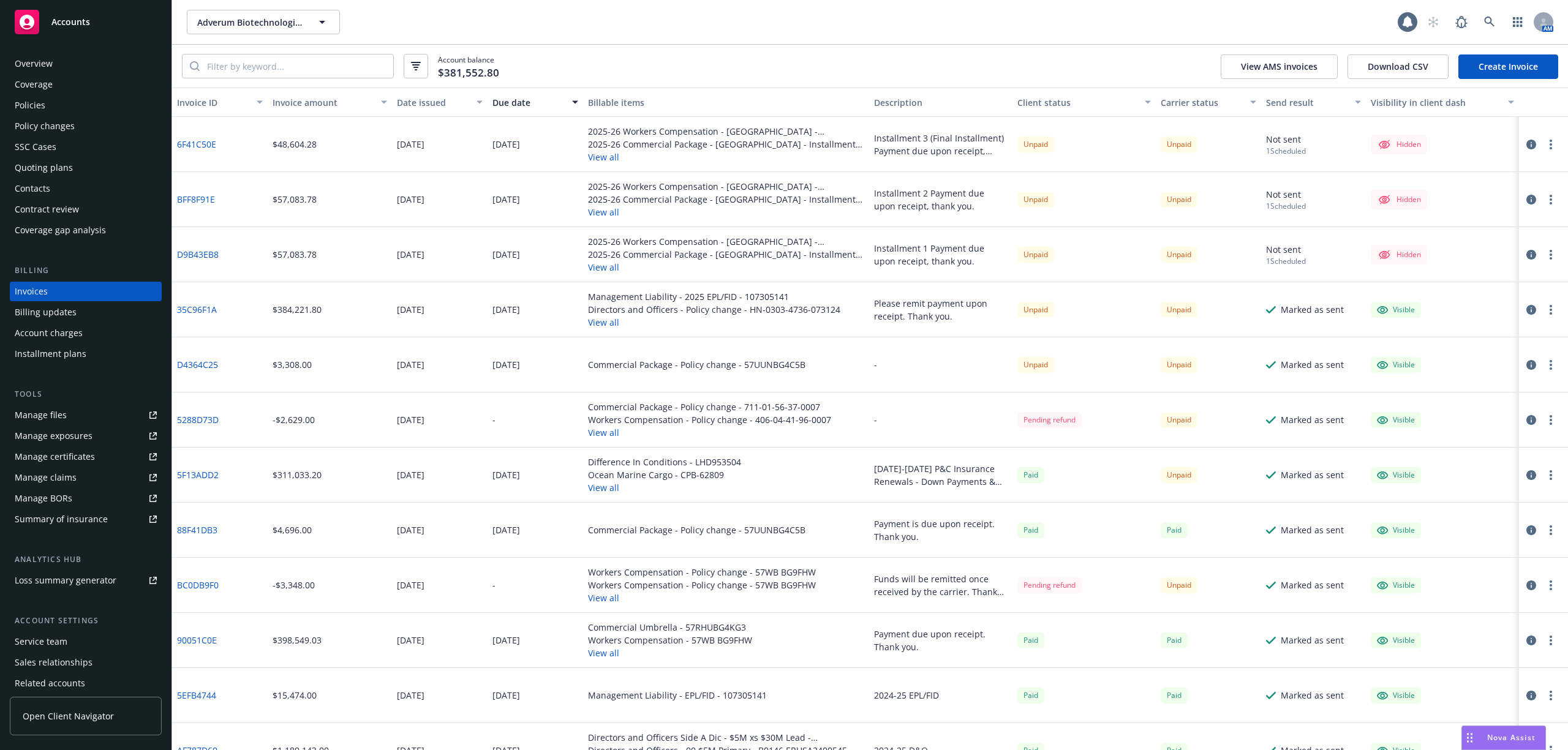
click at [604, 265] on button "View all" at bounding box center [726, 267] width 277 height 13
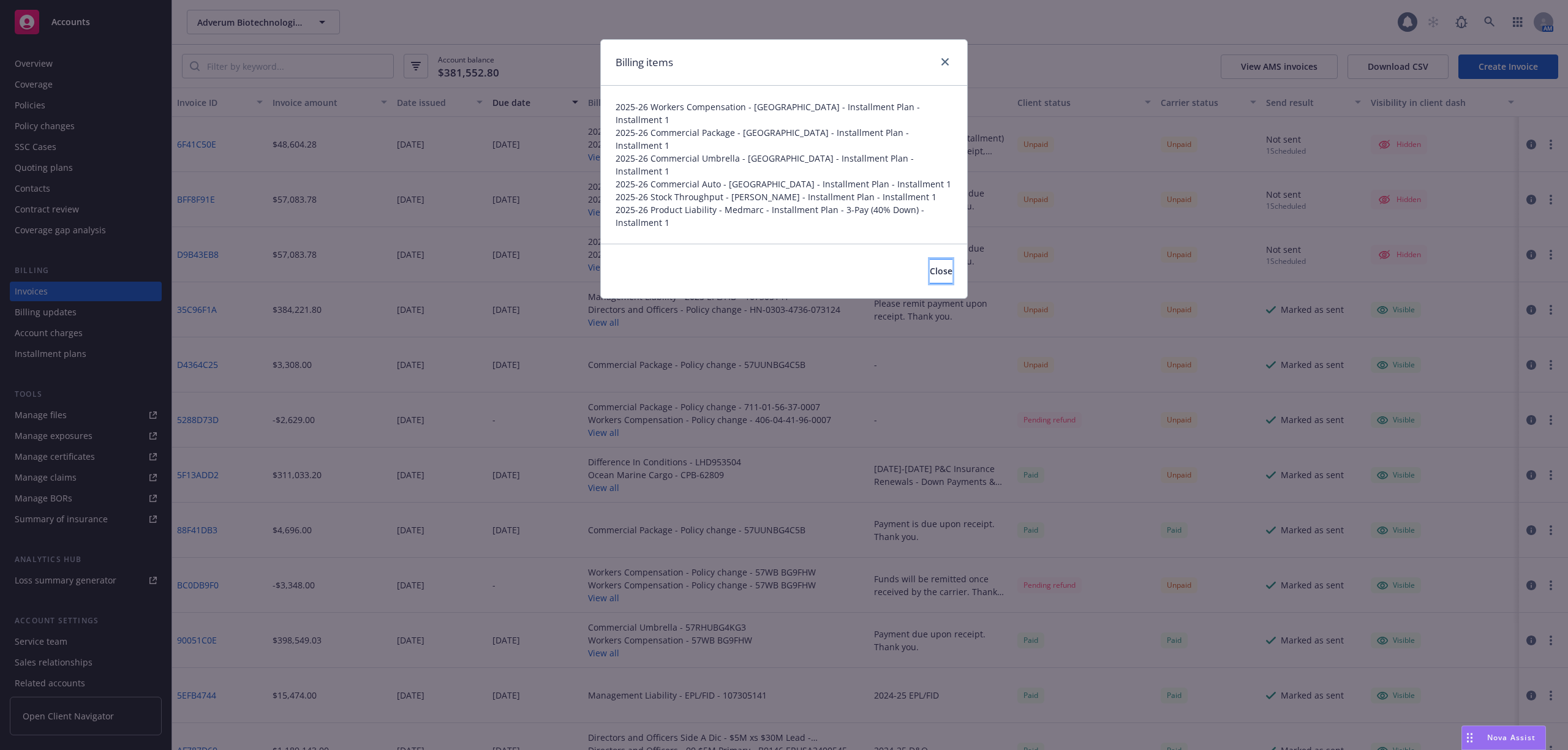
click at [930, 259] on button "Close" at bounding box center [940, 271] width 22 height 24
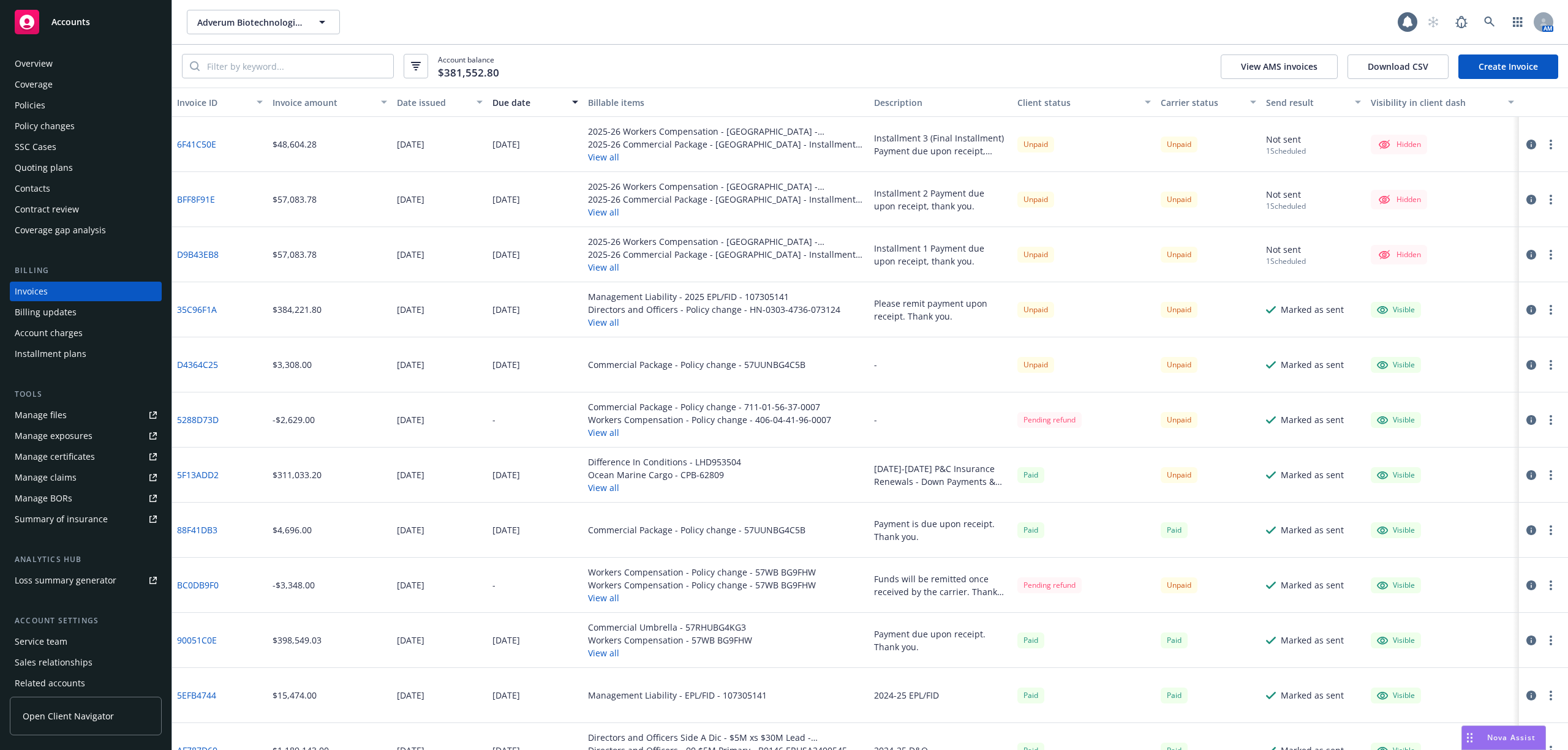
click at [67, 409] on link "Manage files" at bounding box center [85, 415] width 152 height 19
click at [57, 414] on div "Manage files" at bounding box center [41, 415] width 52 height 19
click at [34, 66] on div "Overview" at bounding box center [33, 64] width 38 height 19
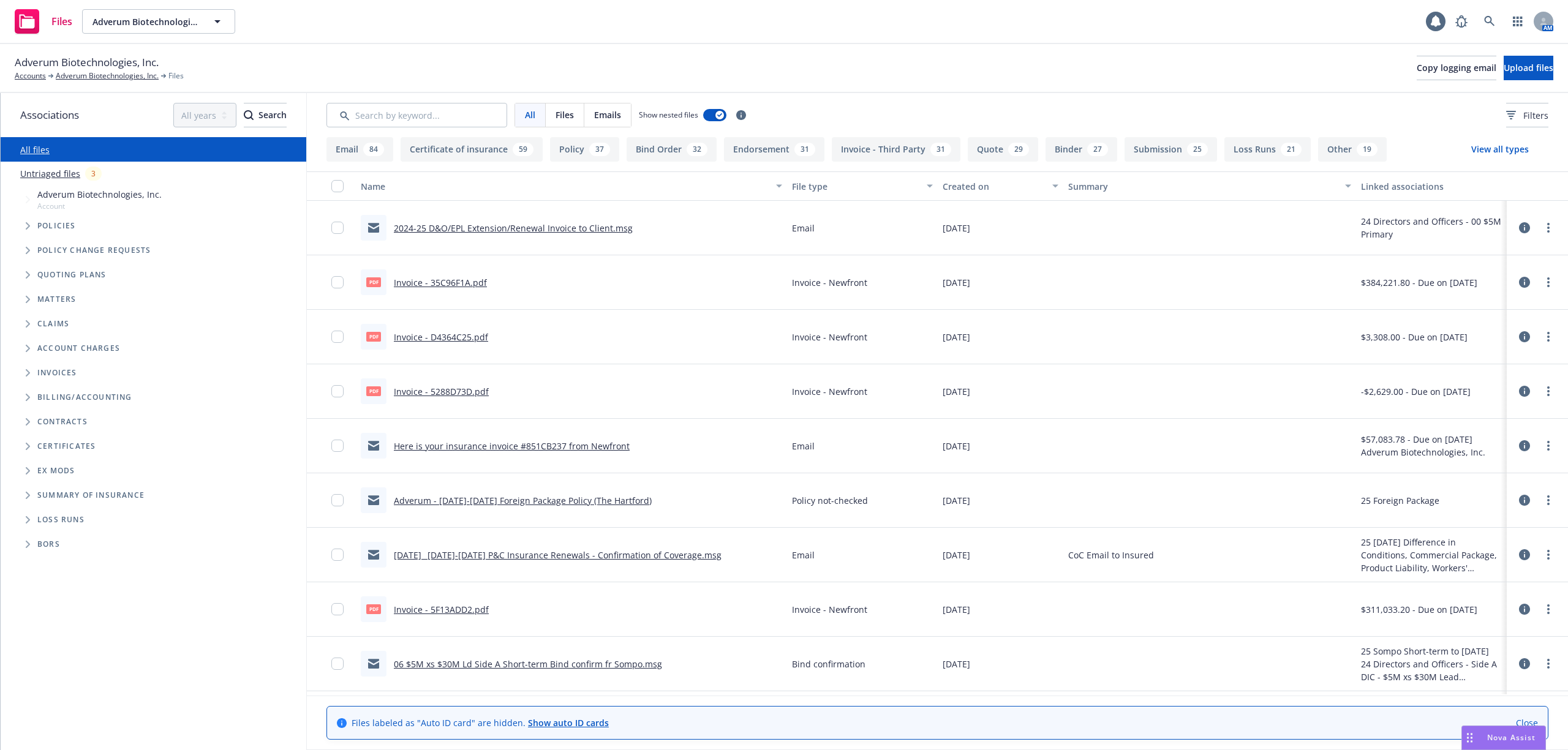
click at [539, 449] on link "Here is your insurance invoice #851CB237 from Newfront" at bounding box center [511, 446] width 236 height 12
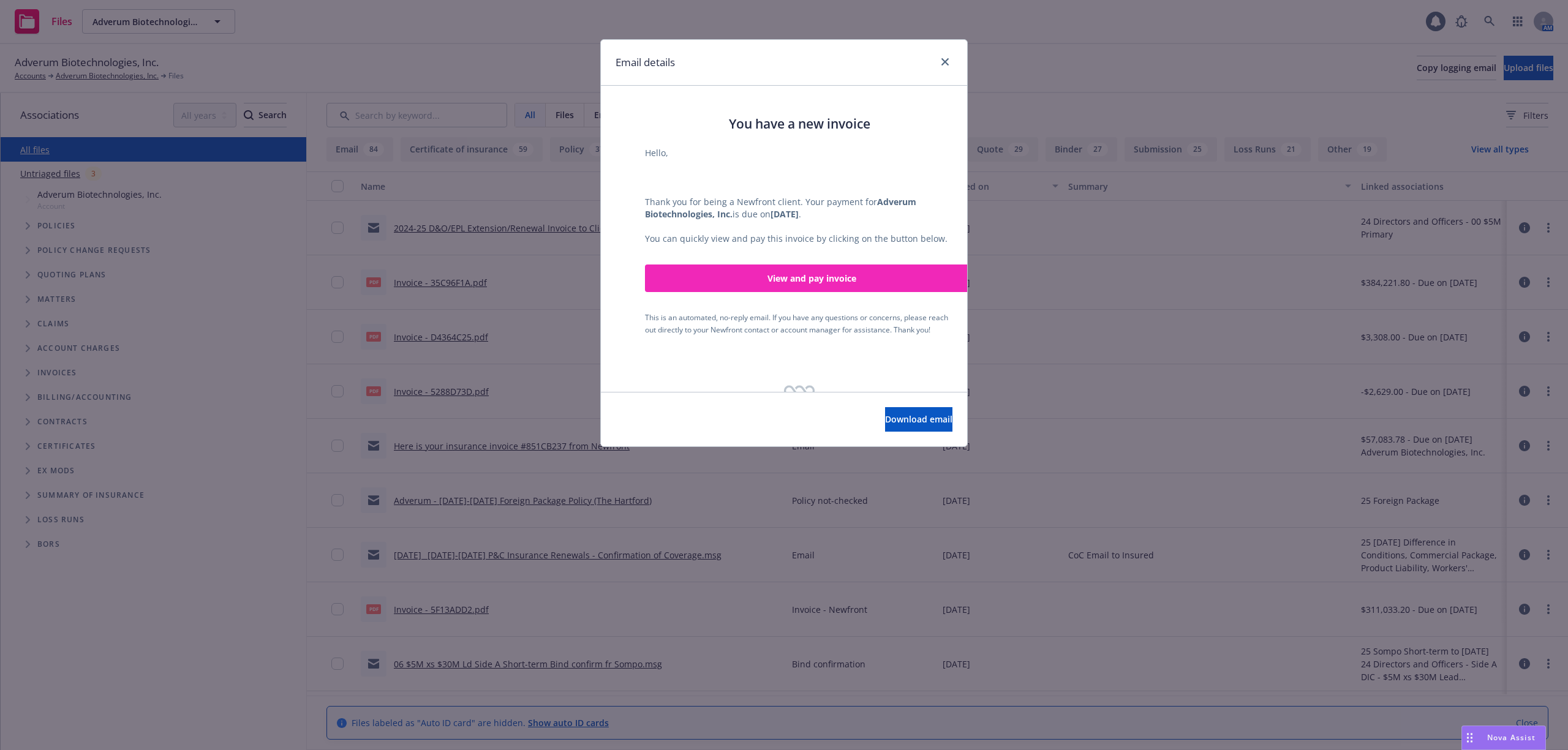
scroll to position [313, 0]
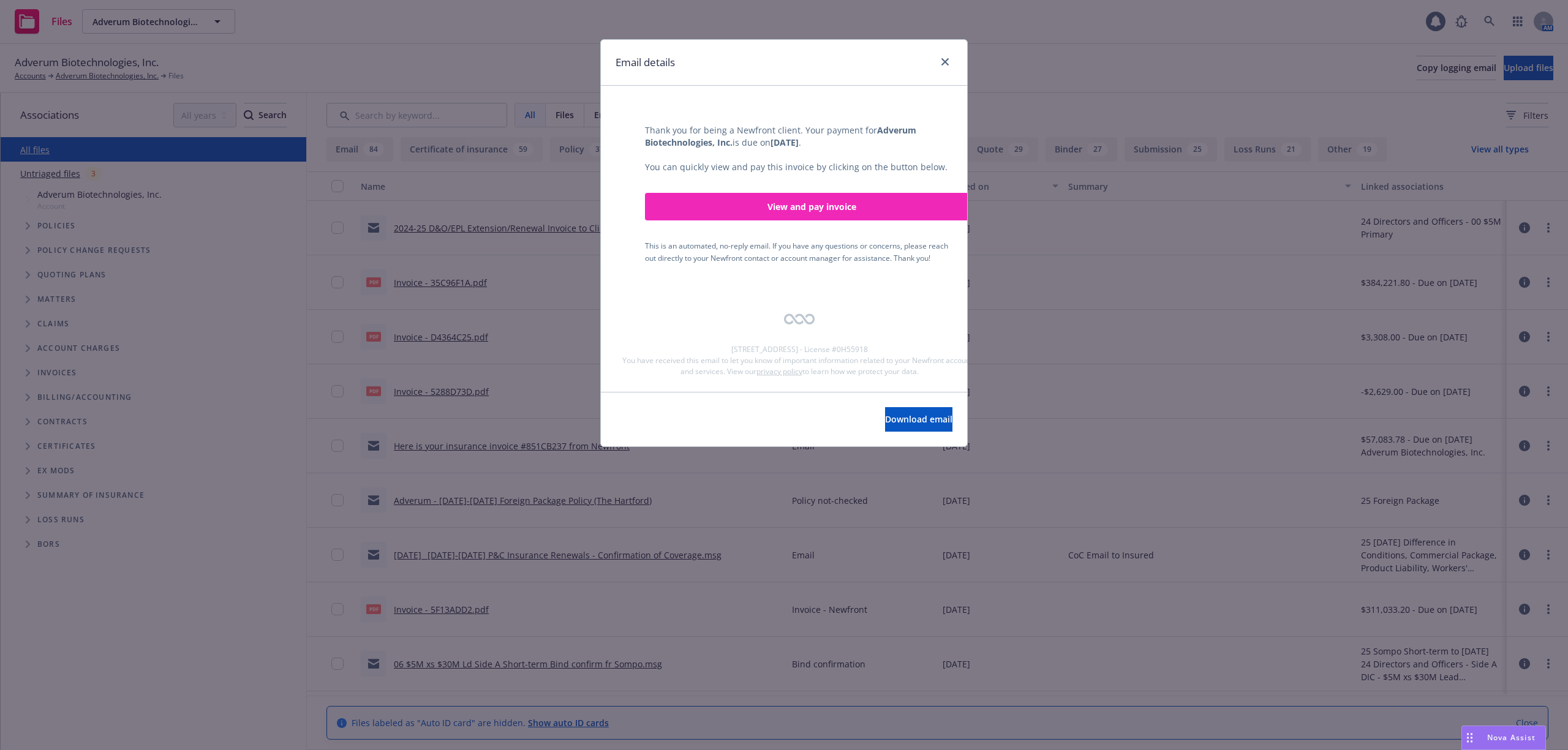
click at [821, 209] on link "View and pay invoice" at bounding box center [811, 207] width 333 height 27
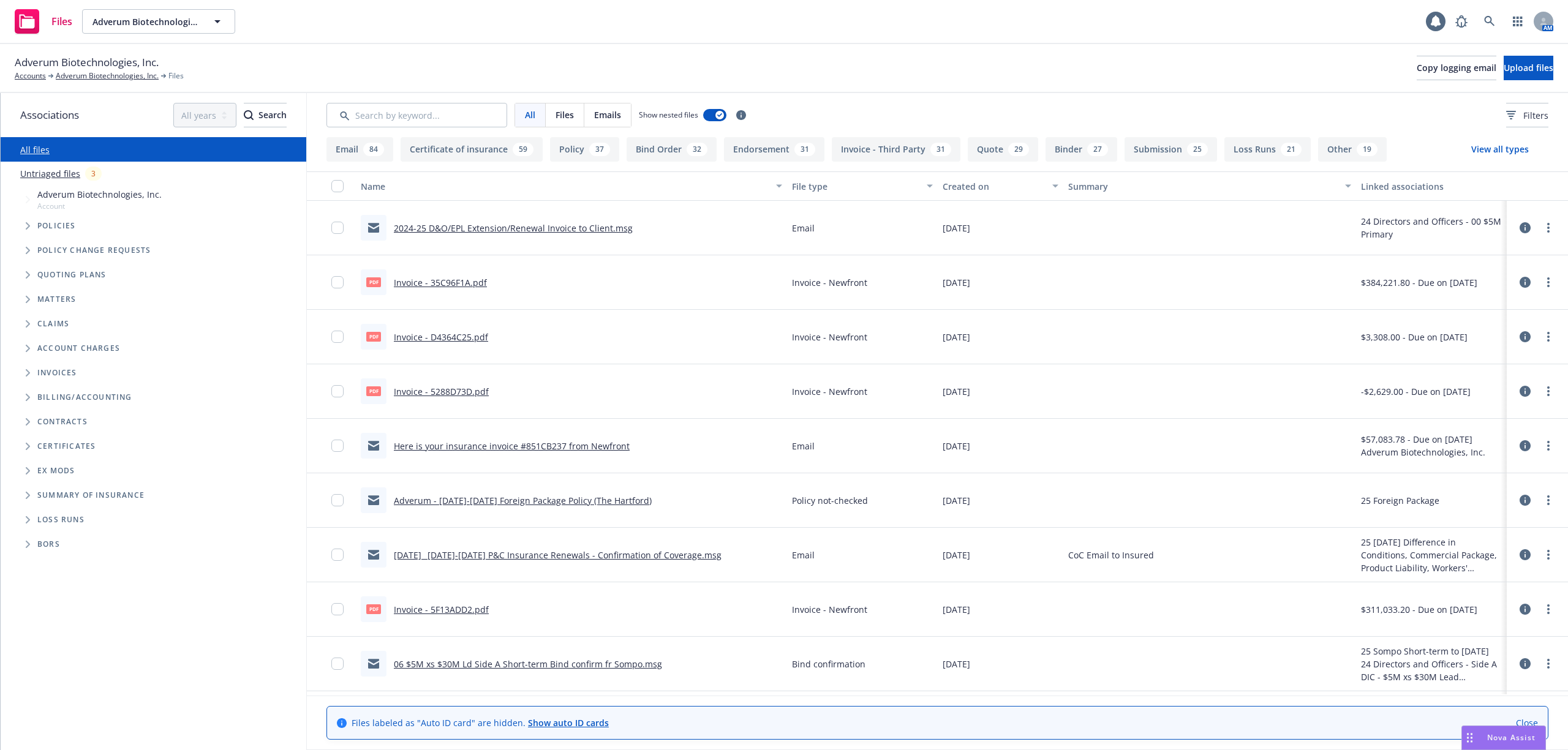
click at [480, 552] on link "[DATE]_ [DATE]-[DATE] P&C Insurance Renewals - Confirmation of Coverage.msg" at bounding box center [558, 555] width 328 height 12
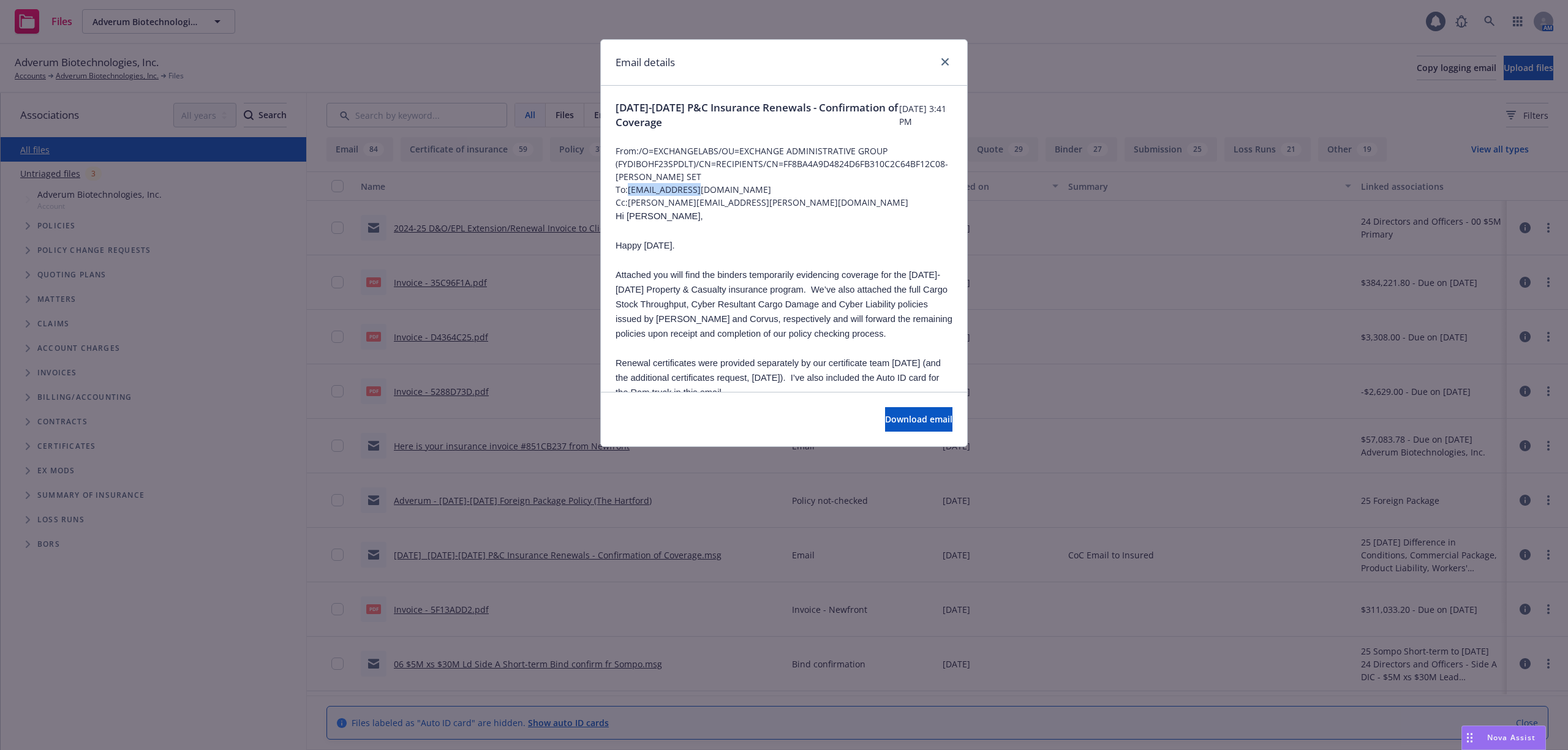
drag, startPoint x: 708, startPoint y: 188, endPoint x: 628, endPoint y: 192, distance: 80.1
click at [628, 192] on span "To: cyu@adverum.com" at bounding box center [783, 189] width 337 height 13
copy span "cyu@adverum.com"
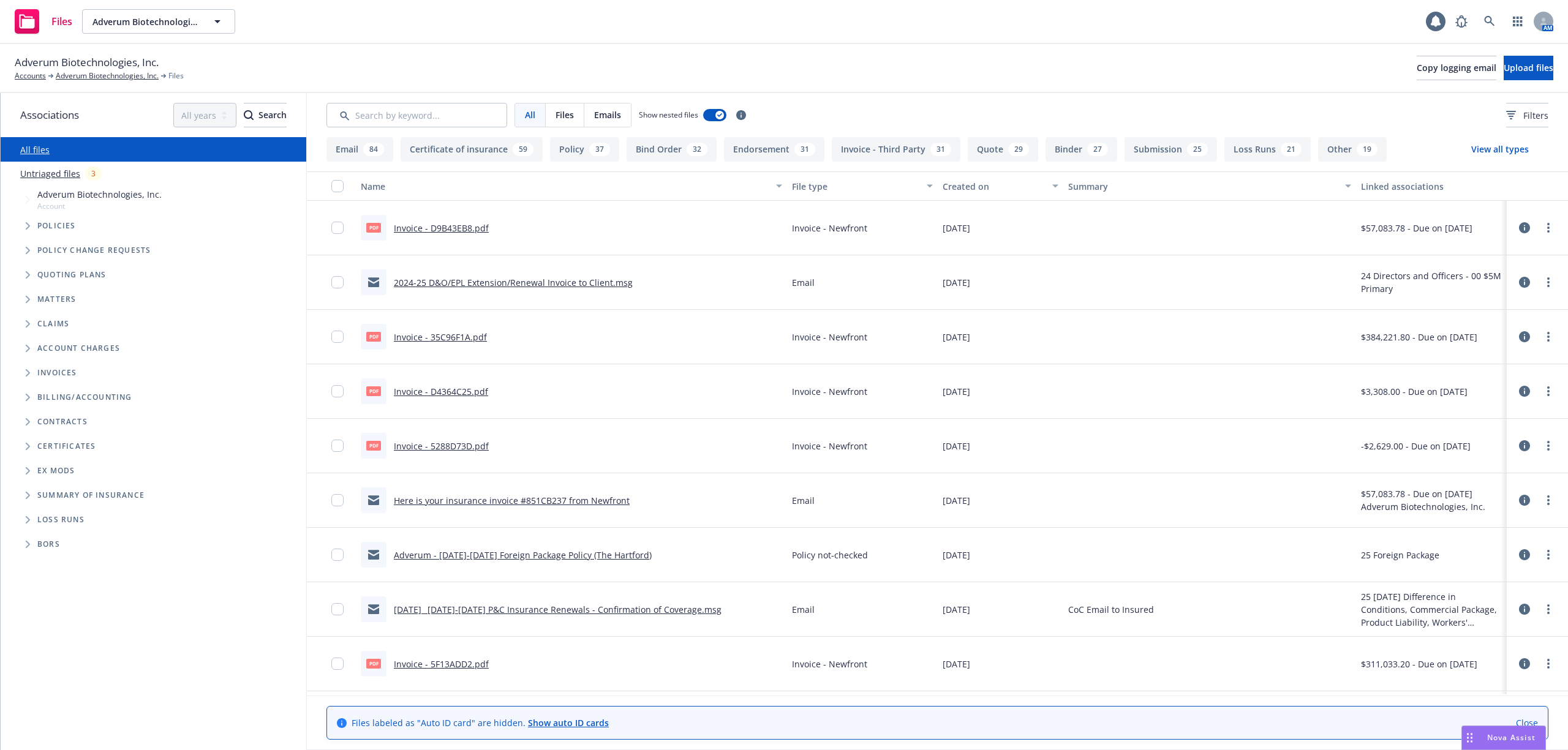
click at [30, 375] on icon "Tree Example" at bounding box center [28, 374] width 5 height 8
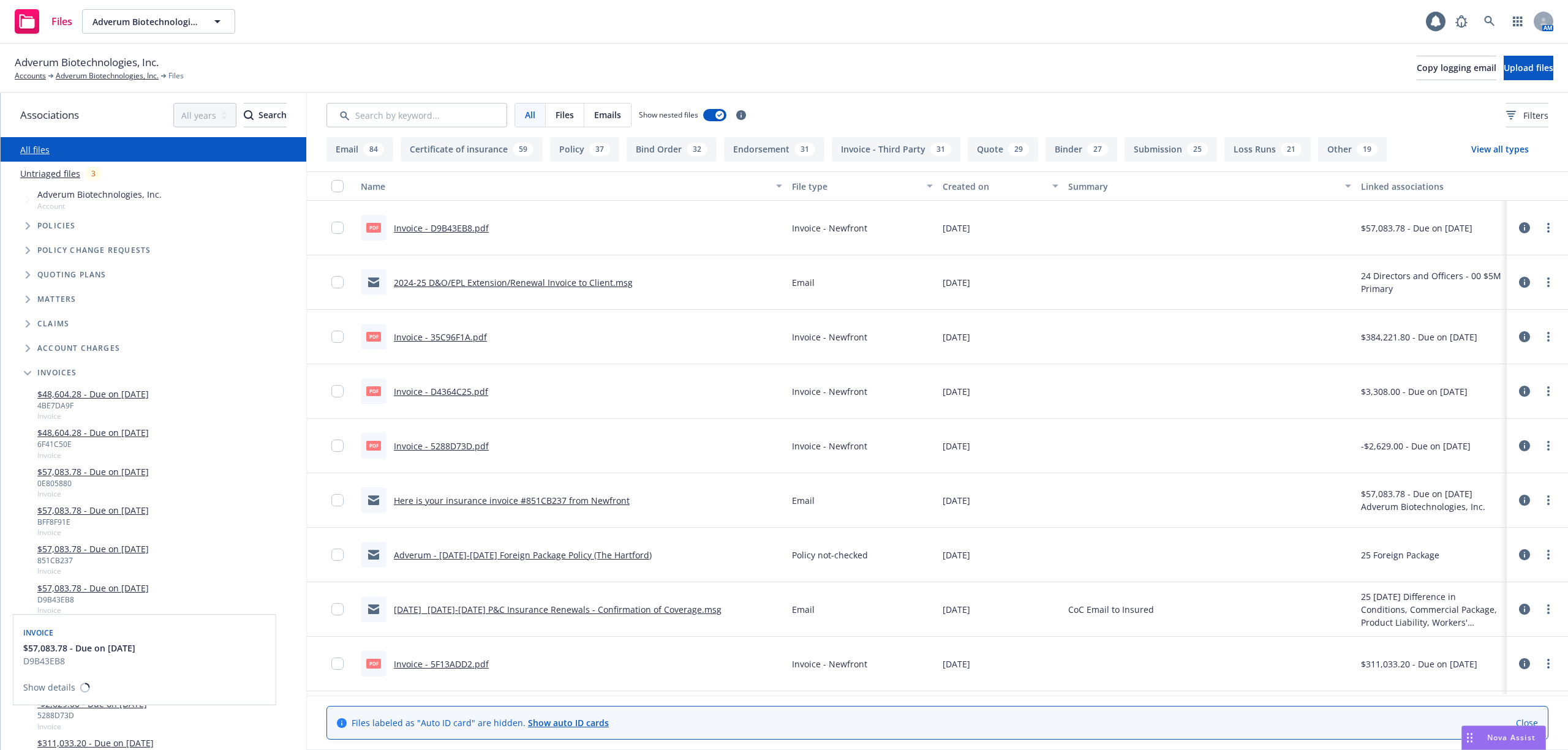
click at [114, 589] on link "$57,083.78 - Due on [DATE]" at bounding box center [93, 588] width 112 height 13
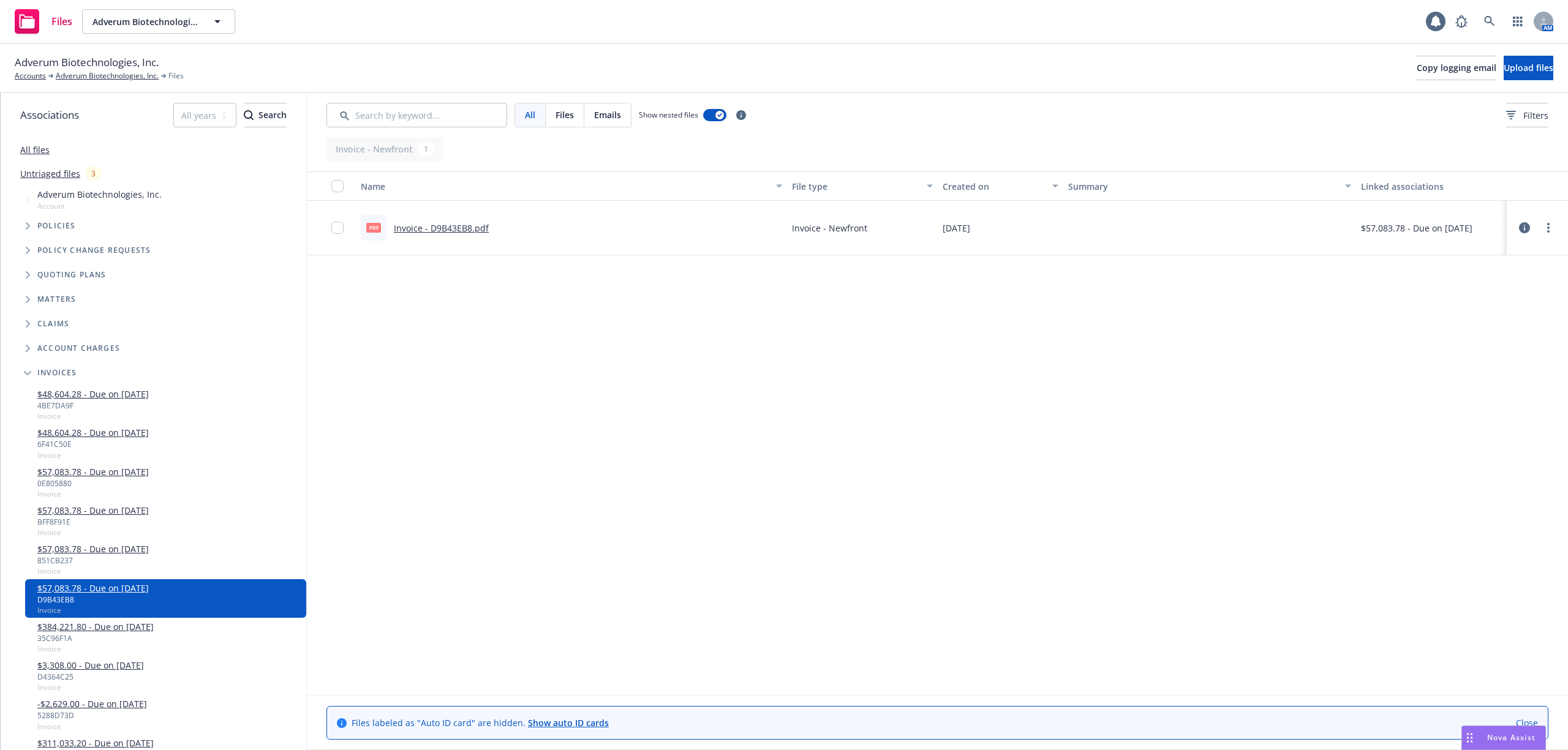
click at [101, 549] on link "$57,083.78 - Due on [DATE]" at bounding box center [93, 548] width 112 height 13
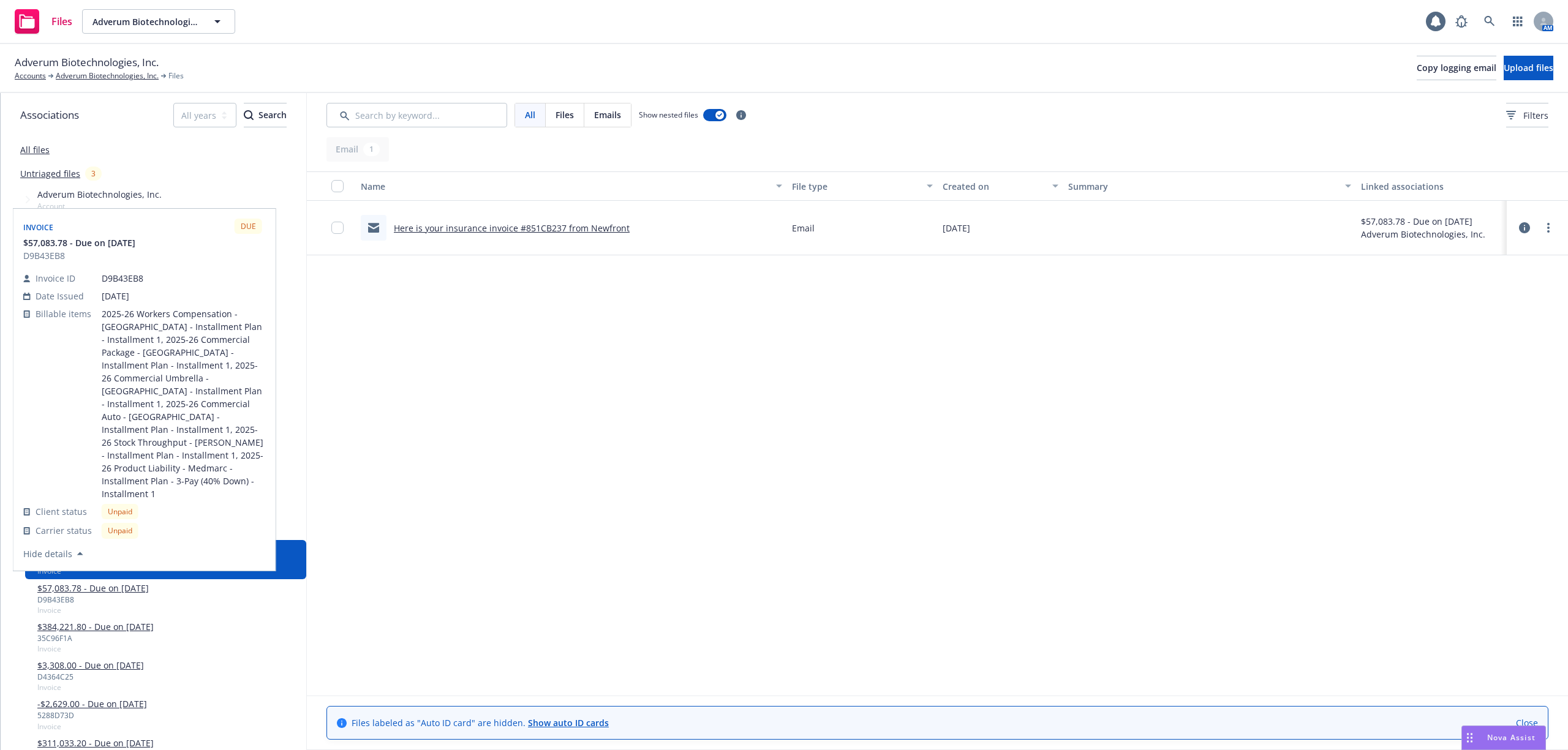
click at [104, 584] on link "$57,083.78 - Due on [DATE]" at bounding box center [93, 588] width 112 height 13
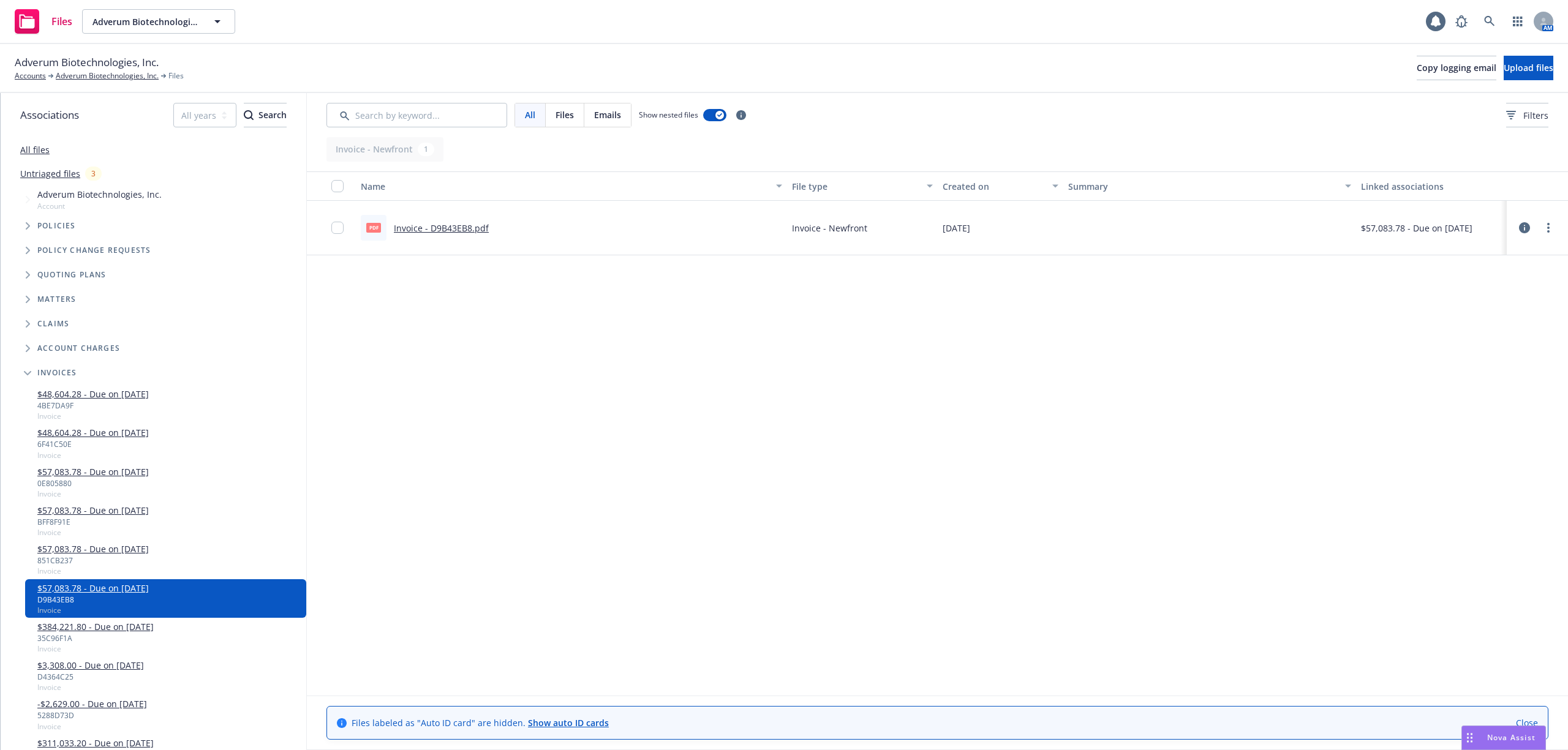
click at [107, 549] on link "$57,083.78 - Due on [DATE]" at bounding box center [93, 548] width 112 height 13
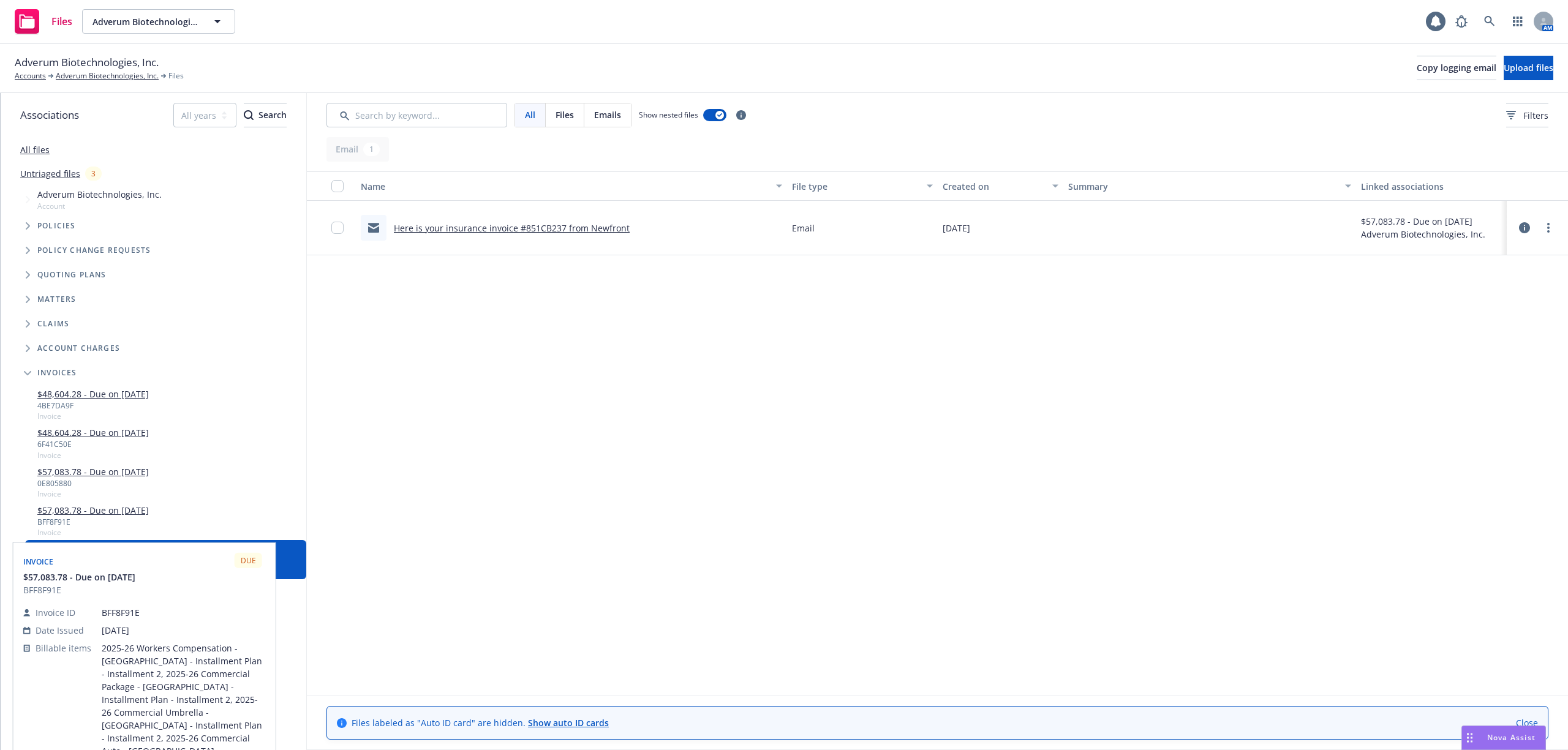
click at [90, 507] on link "$57,083.78 - Due on [DATE]" at bounding box center [93, 509] width 112 height 13
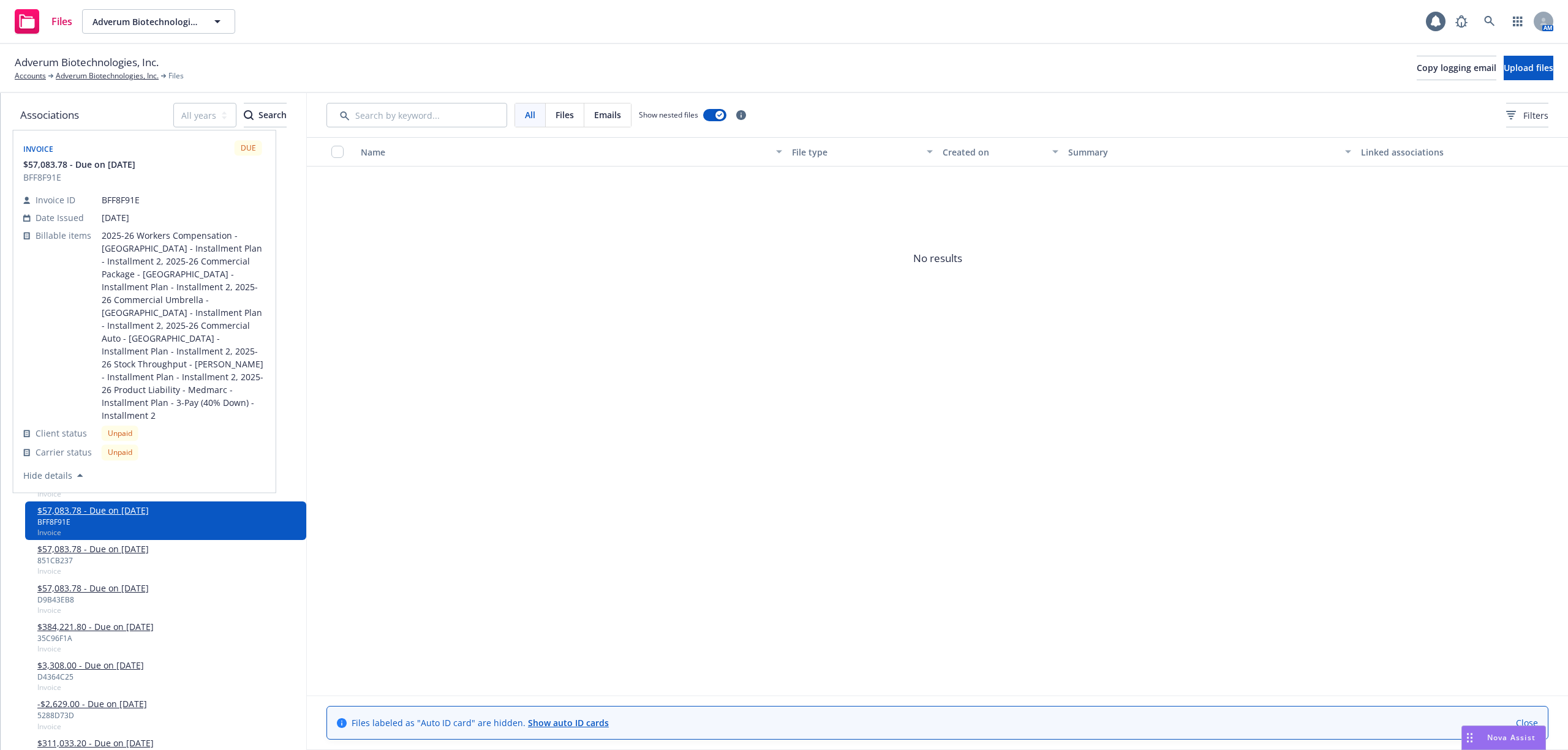
click at [106, 474] on link "$57,083.78 - Due on [DATE]" at bounding box center [93, 472] width 112 height 13
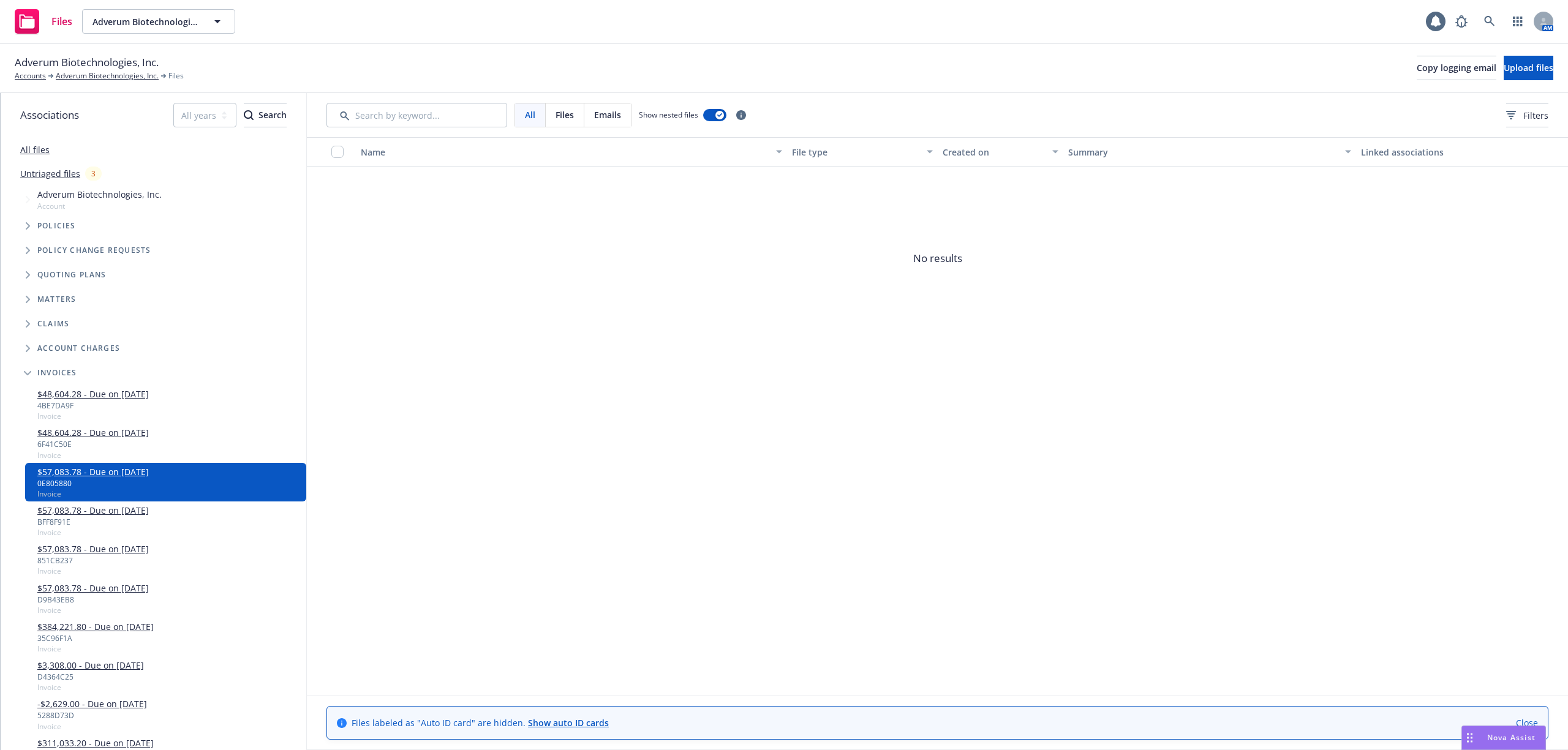
click at [99, 508] on link "$57,083.78 - Due on [DATE]" at bounding box center [93, 509] width 112 height 13
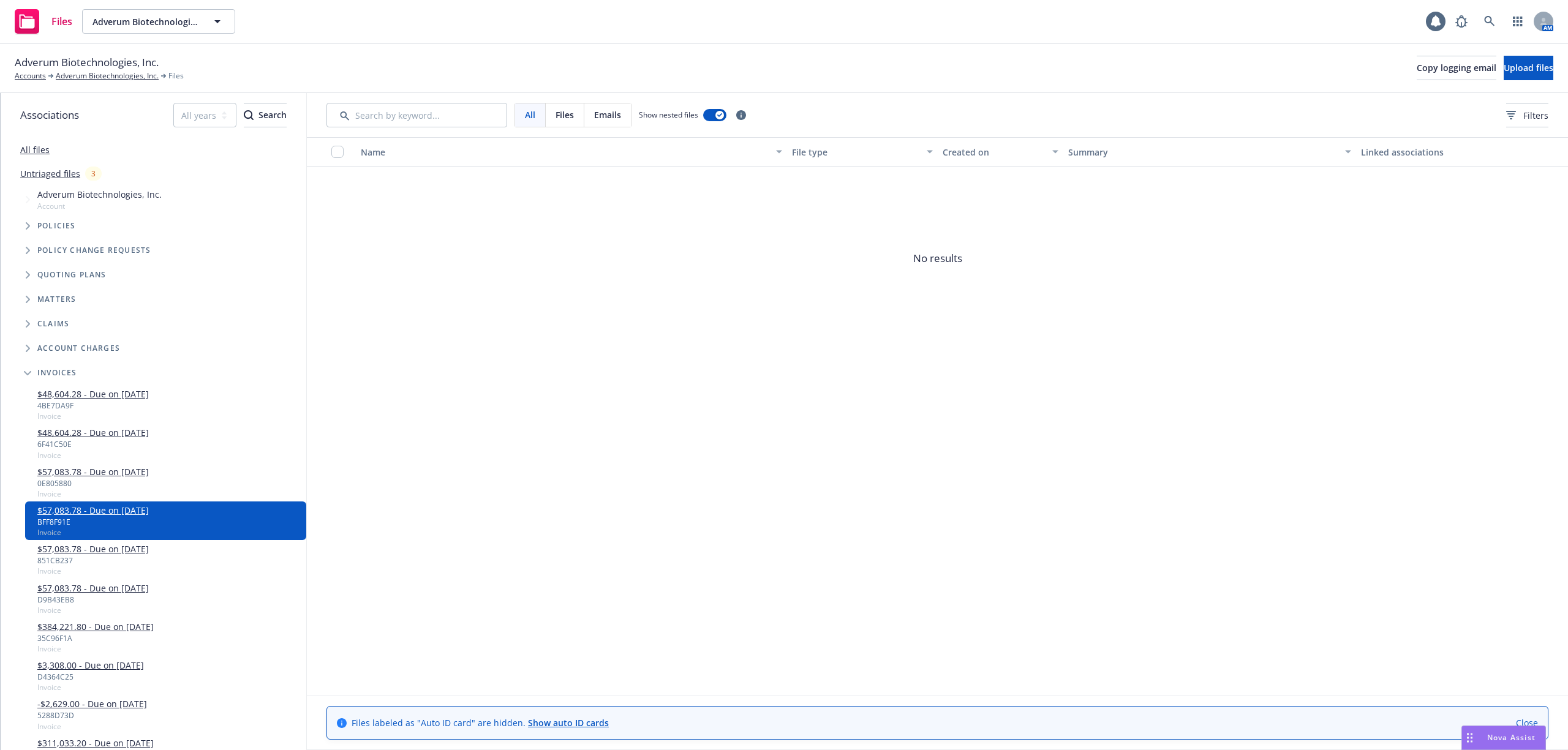
click at [92, 545] on link "$57,083.78 - Due on [DATE]" at bounding box center [93, 548] width 112 height 13
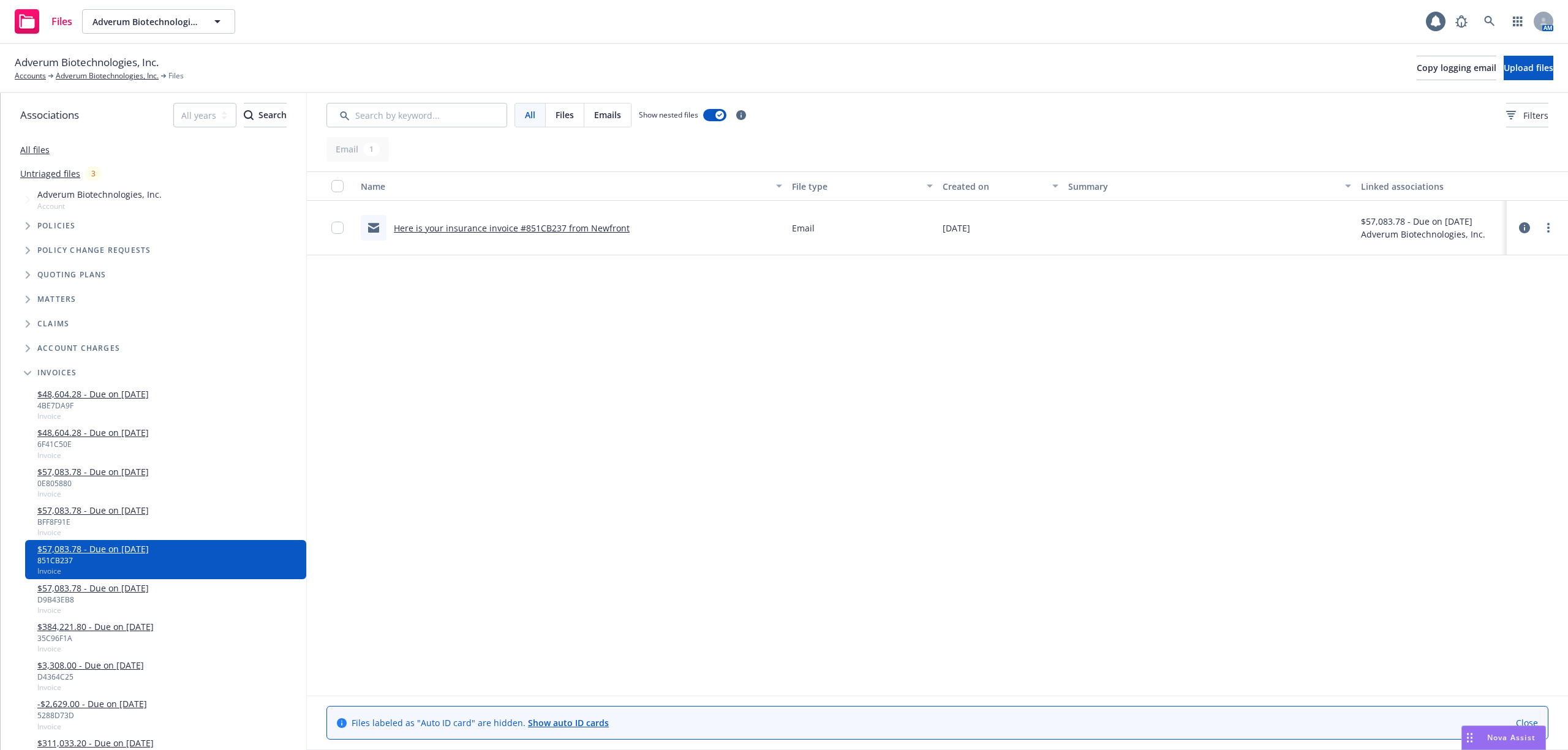
click at [425, 505] on div "Name File type Created on Summary Linked associations Here is your insurance in…" at bounding box center [937, 433] width 1261 height 523
click at [510, 605] on div "Name File type Created on Summary Linked associations Here is your insurance in…" at bounding box center [937, 433] width 1261 height 523
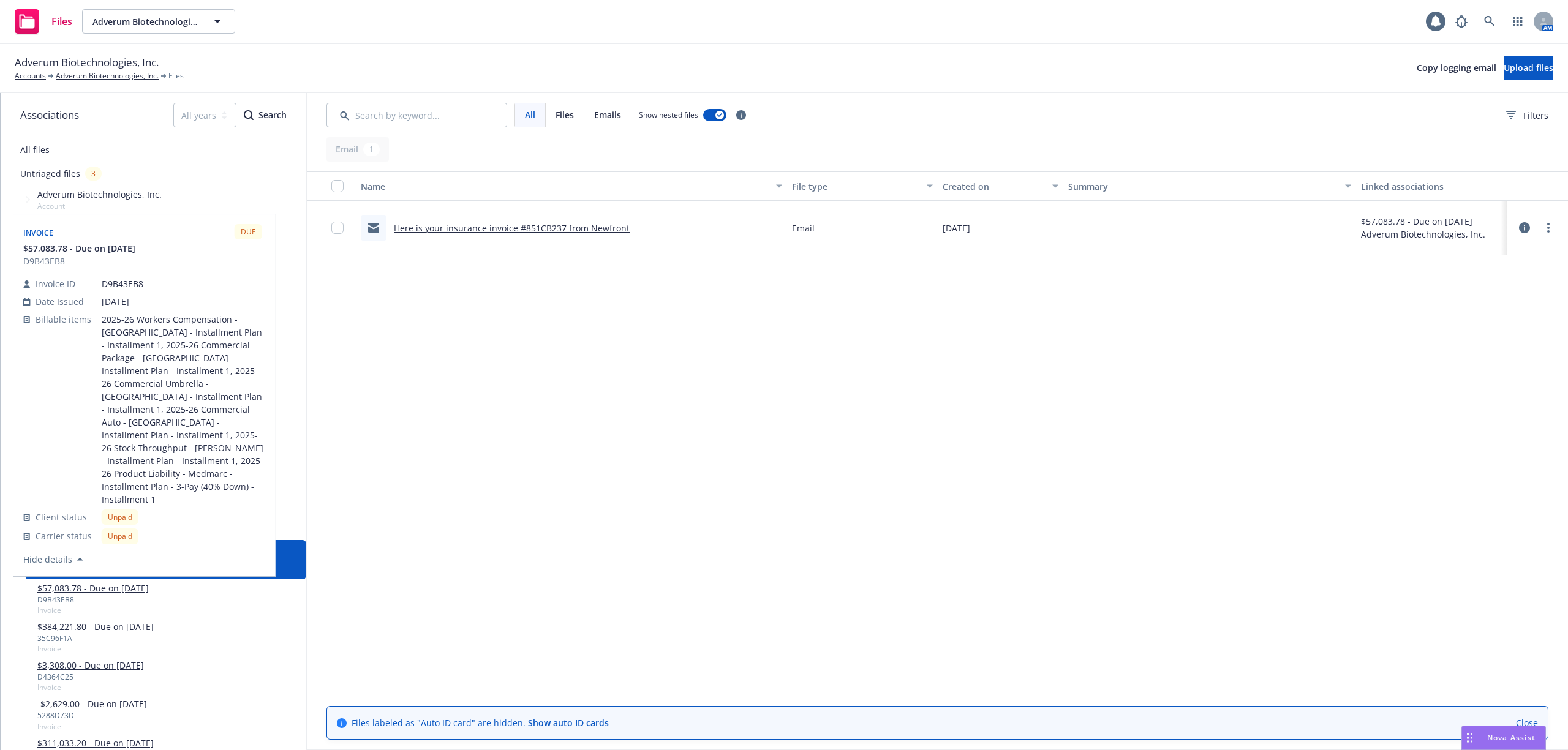
click at [127, 582] on link "$57,083.78 - Due on [DATE]" at bounding box center [93, 588] width 112 height 13
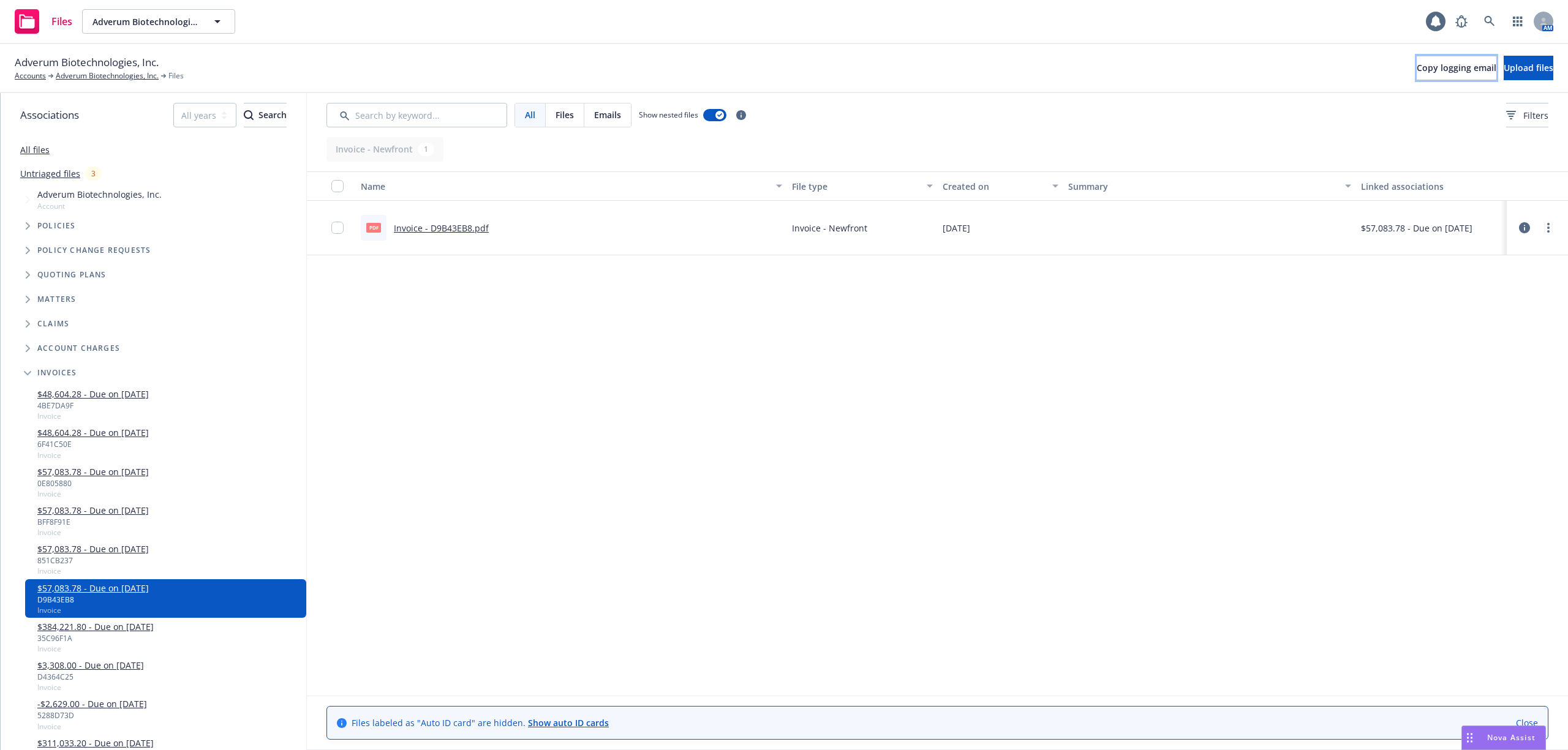
drag, startPoint x: 1431, startPoint y: 67, endPoint x: 1239, endPoint y: 164, distance: 215.1
click at [1430, 67] on span "Copy logging email" at bounding box center [1456, 68] width 80 height 12
